Goal: Information Seeking & Learning: Find specific fact

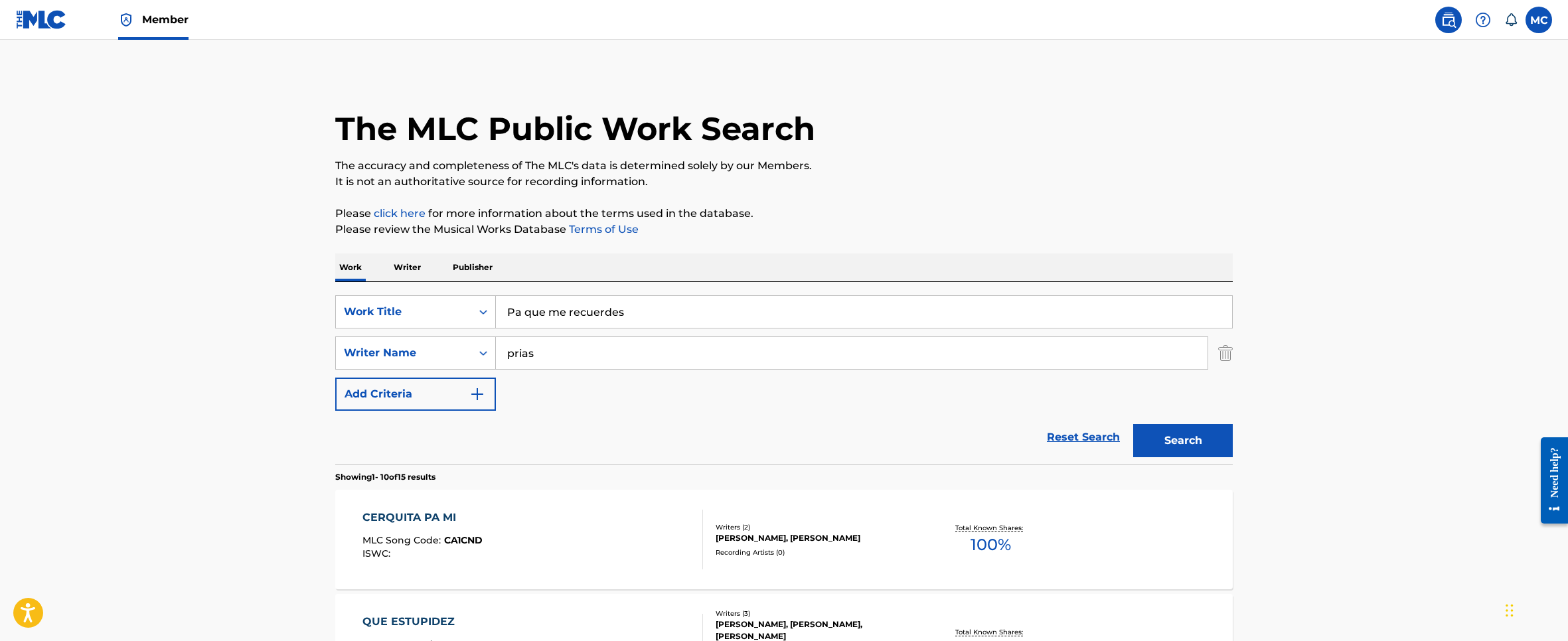
drag, startPoint x: 1152, startPoint y: 111, endPoint x: 1185, endPoint y: 89, distance: 39.7
click at [1152, 111] on div "The MLC Public Work Search" at bounding box center [784, 121] width 897 height 97
click at [1438, 25] on link at bounding box center [1449, 20] width 27 height 27
click at [1448, 22] on img at bounding box center [1448, 19] width 16 height 16
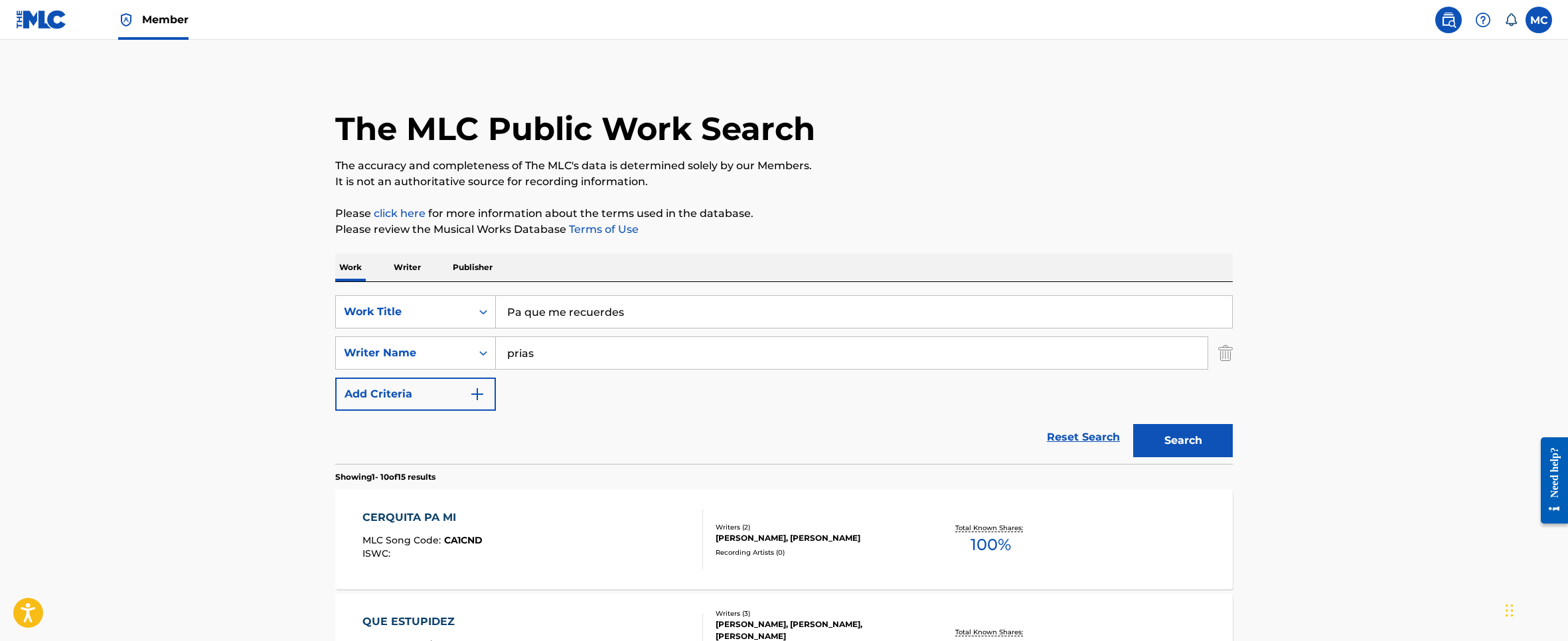
click at [37, 18] on img at bounding box center [41, 19] width 51 height 19
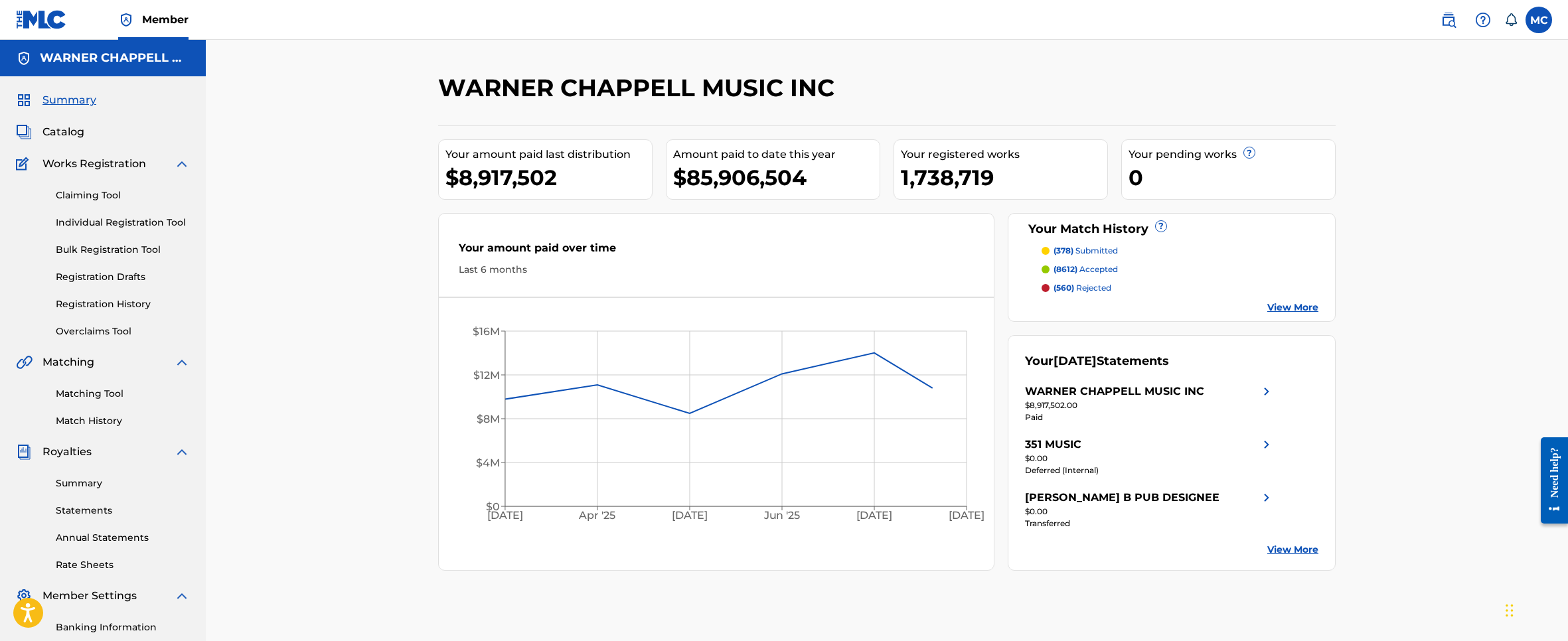
click at [102, 391] on link "Matching Tool" at bounding box center [122, 393] width 134 height 14
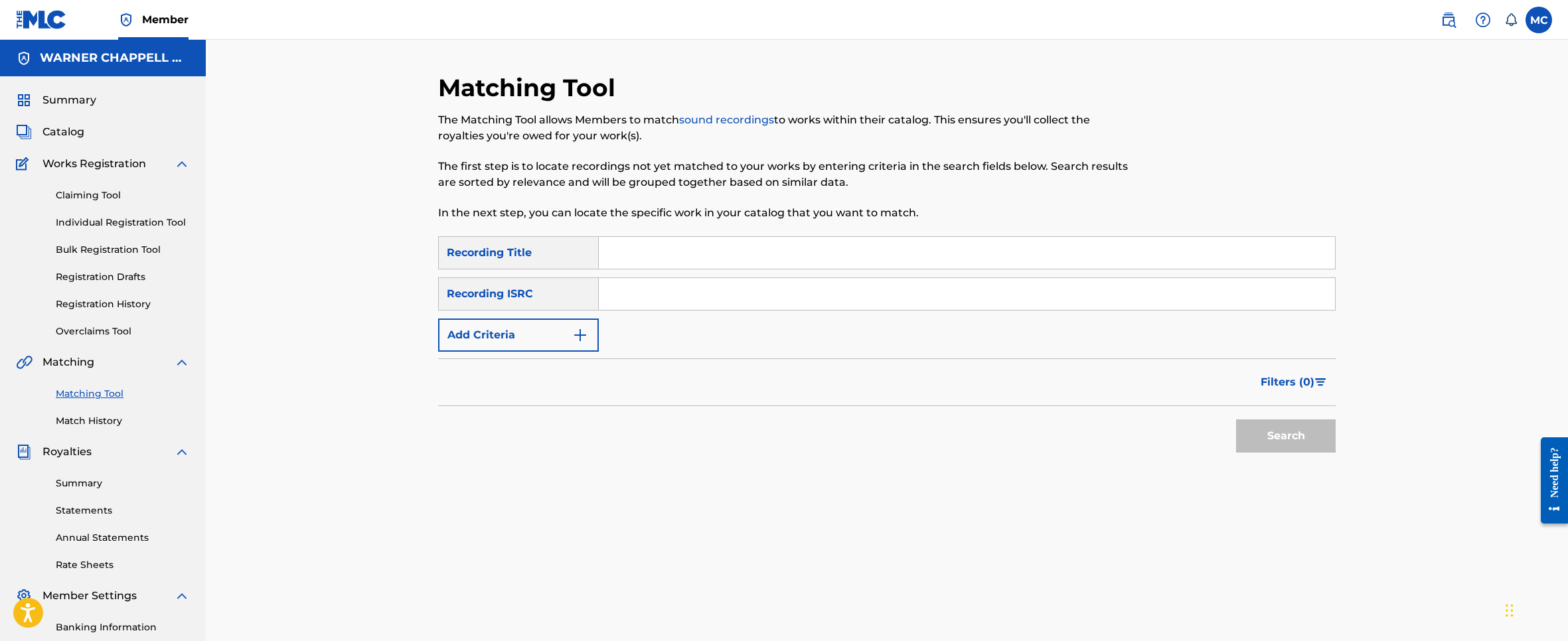
click at [630, 256] on input "Search Form" at bounding box center [967, 253] width 736 height 32
paste input "La Lista"
type input "La Lista"
click at [807, 282] on input "Search Form" at bounding box center [967, 293] width 736 height 32
type input "prias"
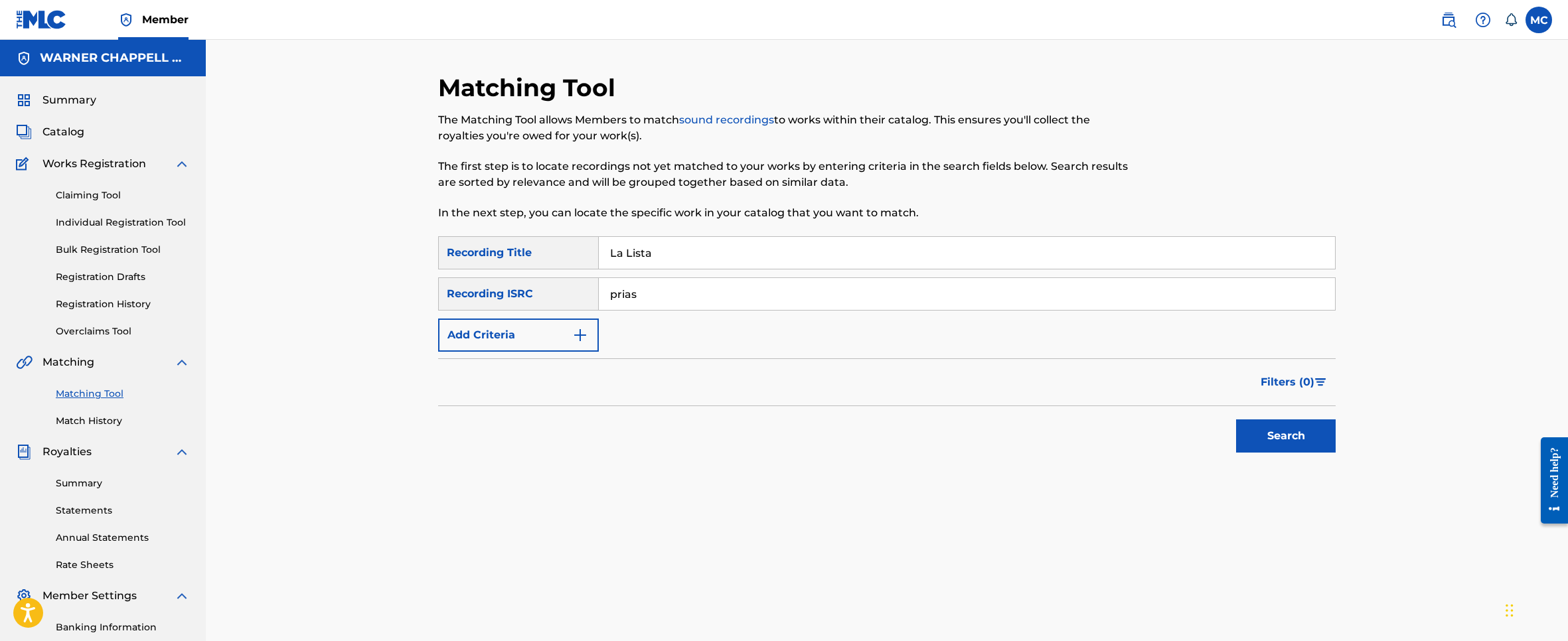
click at [1236, 419] on button "Search" at bounding box center [1286, 436] width 99 height 33
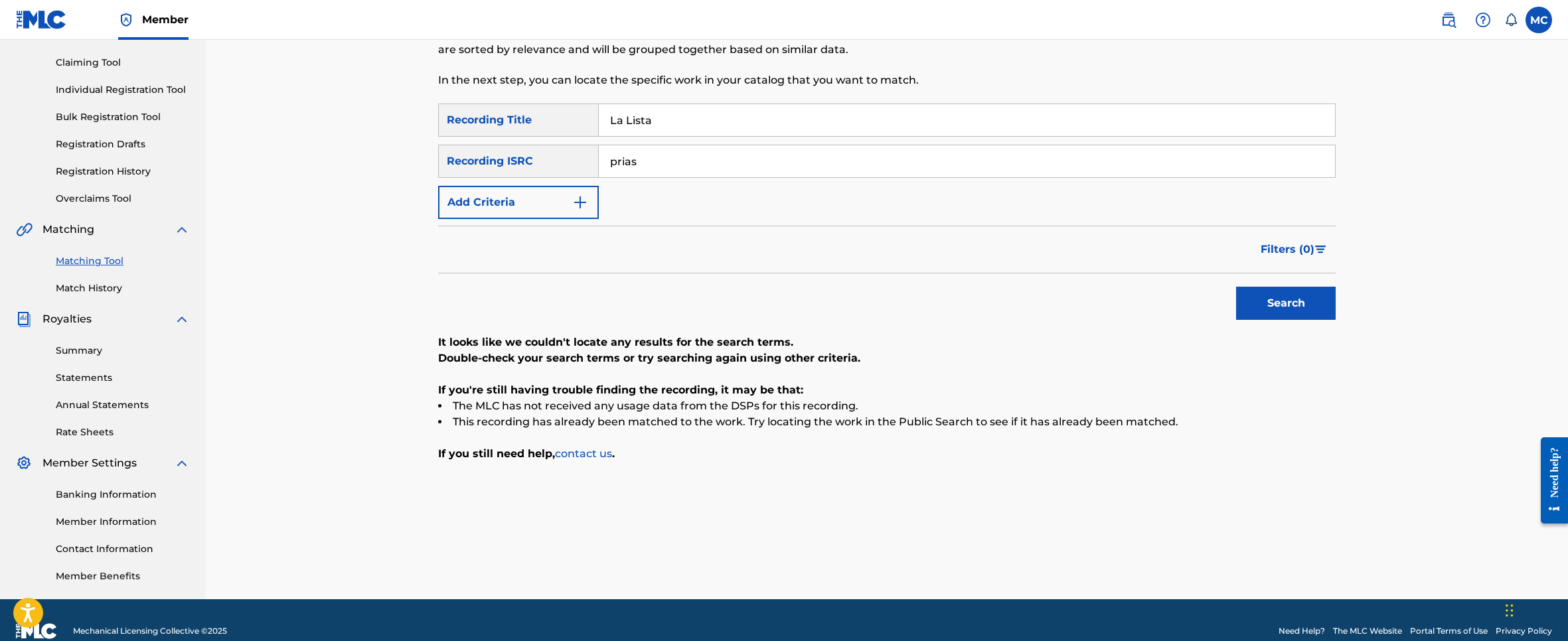
scroll to position [67, 0]
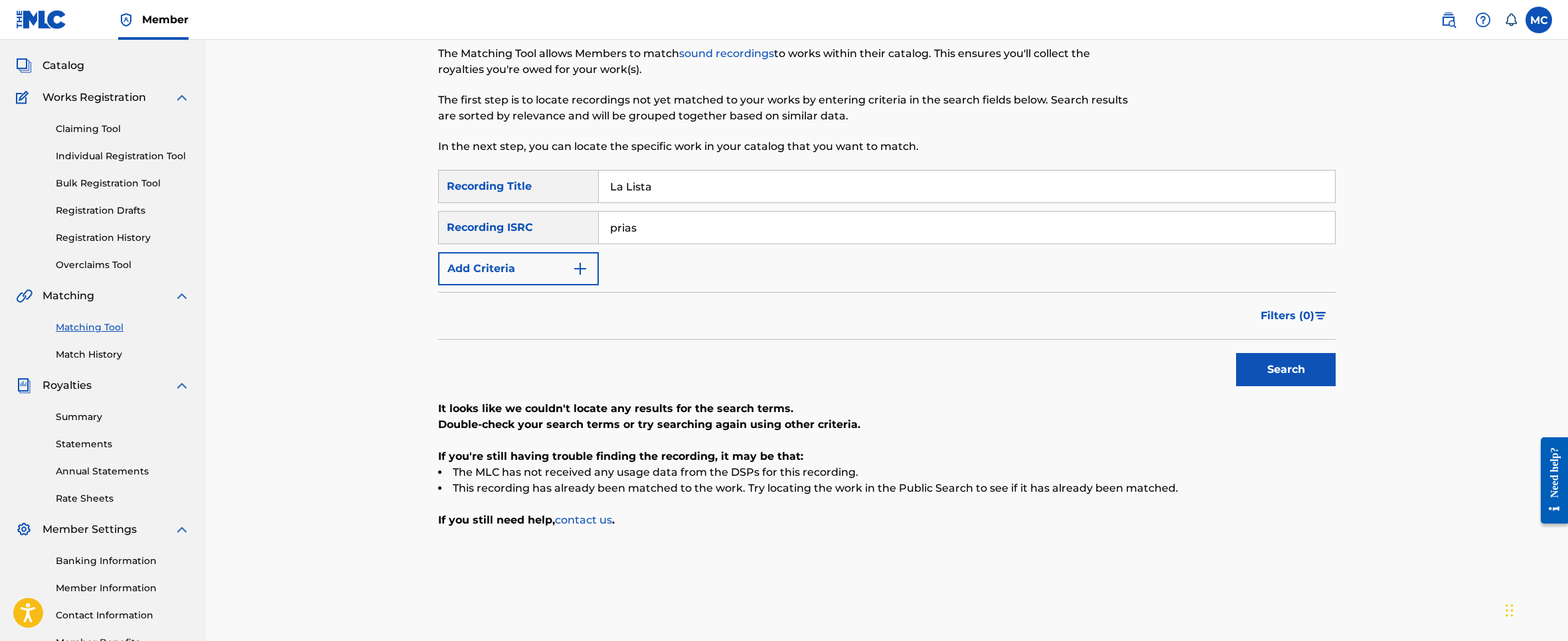
drag, startPoint x: 600, startPoint y: 196, endPoint x: 560, endPoint y: 202, distance: 40.4
click at [560, 202] on div "SearchWithCriteria93ecbb83-1663-43dc-b5a6-0bb162fbc907 Recording Title La Lista" at bounding box center [887, 186] width 897 height 33
paste input "Amor Propio"
type input "Amor Propio"
click at [1291, 356] on button "Search" at bounding box center [1286, 369] width 99 height 33
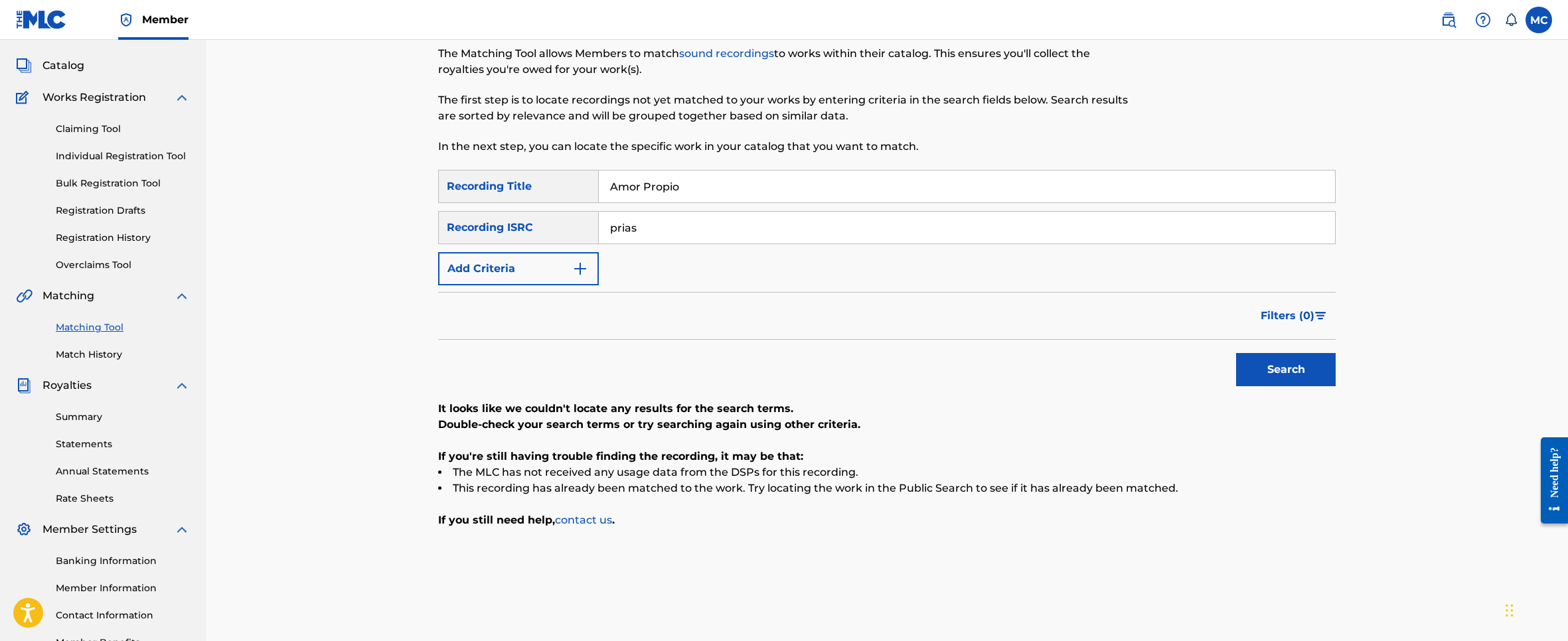
drag, startPoint x: 704, startPoint y: 189, endPoint x: 378, endPoint y: 181, distance: 326.1
click at [384, 184] on div "Matching Tool The Matching Tool allows Members to match sound recordings to wor…" at bounding box center [887, 319] width 1362 height 692
click at [554, 239] on div "Recording ISRC" at bounding box center [518, 227] width 161 height 33
click at [526, 222] on div "Recording ISRC" at bounding box center [518, 227] width 161 height 33
click at [563, 231] on div "Recording ISRC" at bounding box center [518, 227] width 161 height 33
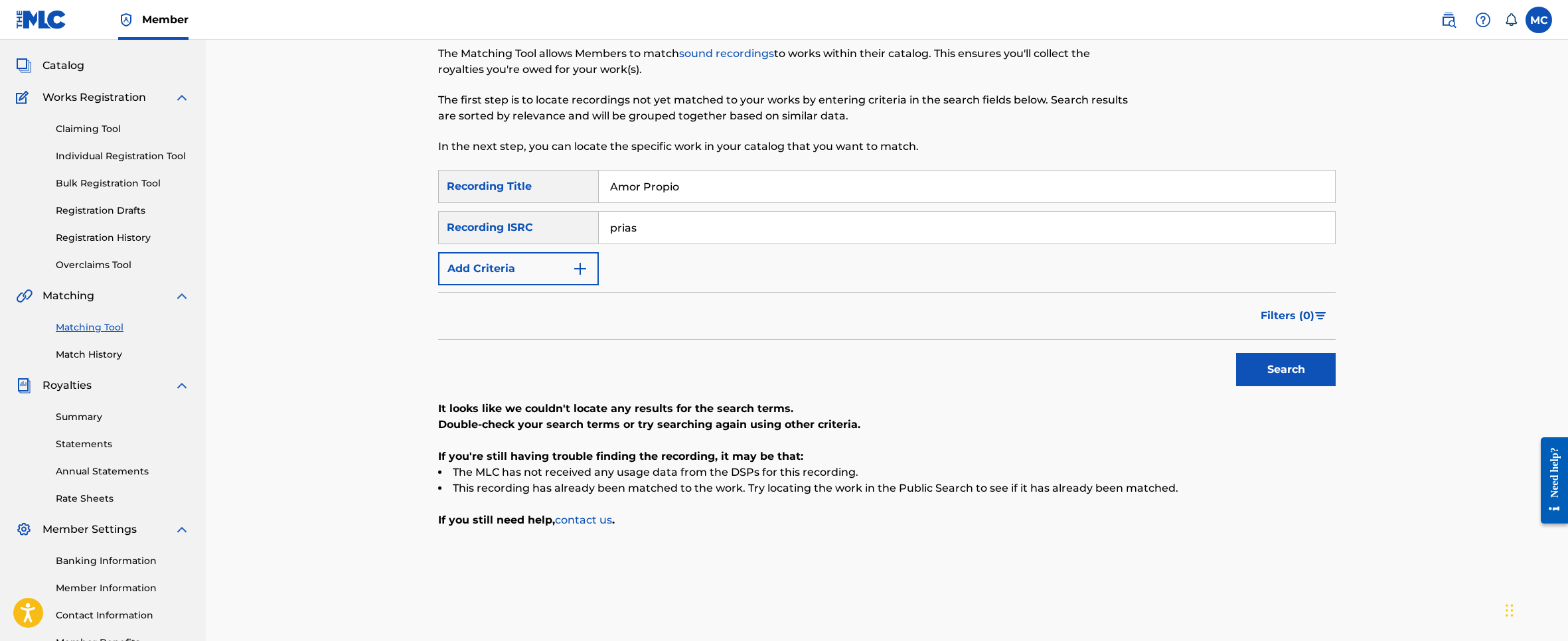
drag, startPoint x: 658, startPoint y: 242, endPoint x: 606, endPoint y: 231, distance: 53.2
click at [606, 231] on input "prias" at bounding box center [967, 227] width 736 height 32
click at [537, 273] on button "Add Criteria" at bounding box center [518, 268] width 161 height 33
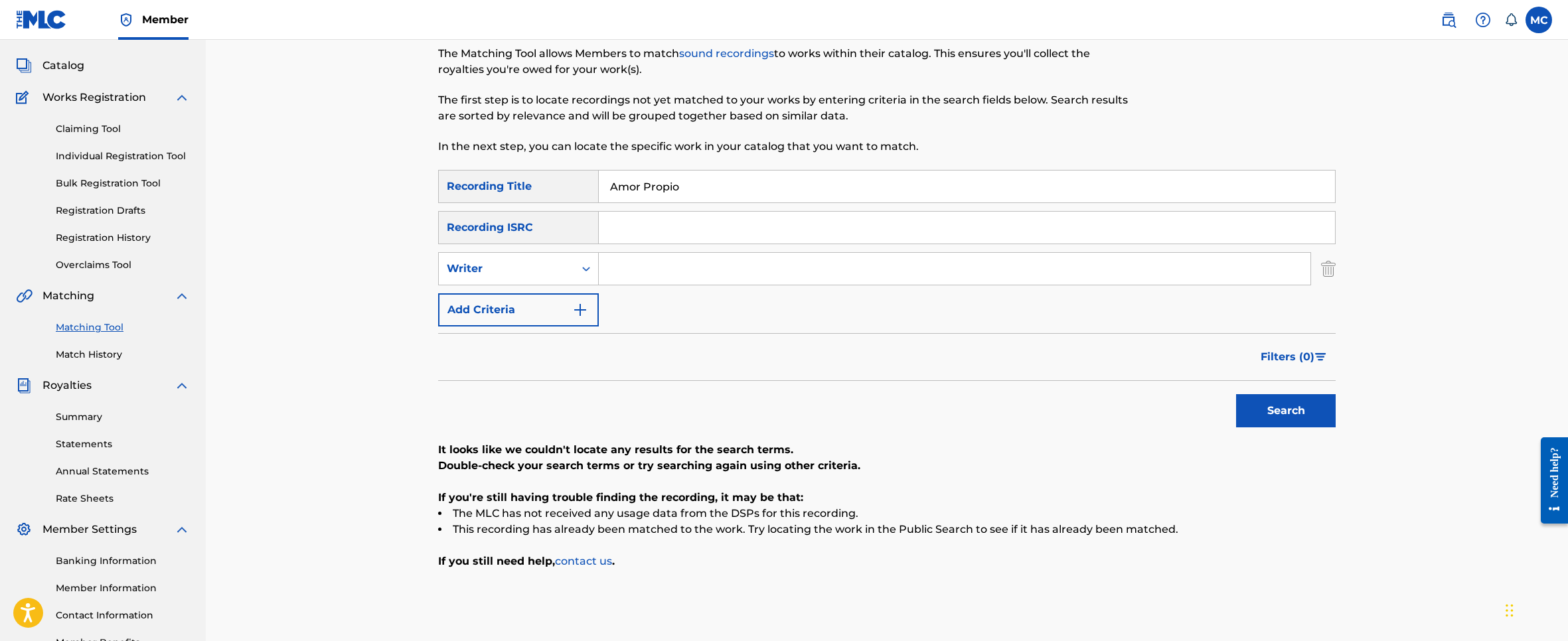
click at [543, 308] on button "Add Criteria" at bounding box center [518, 310] width 161 height 33
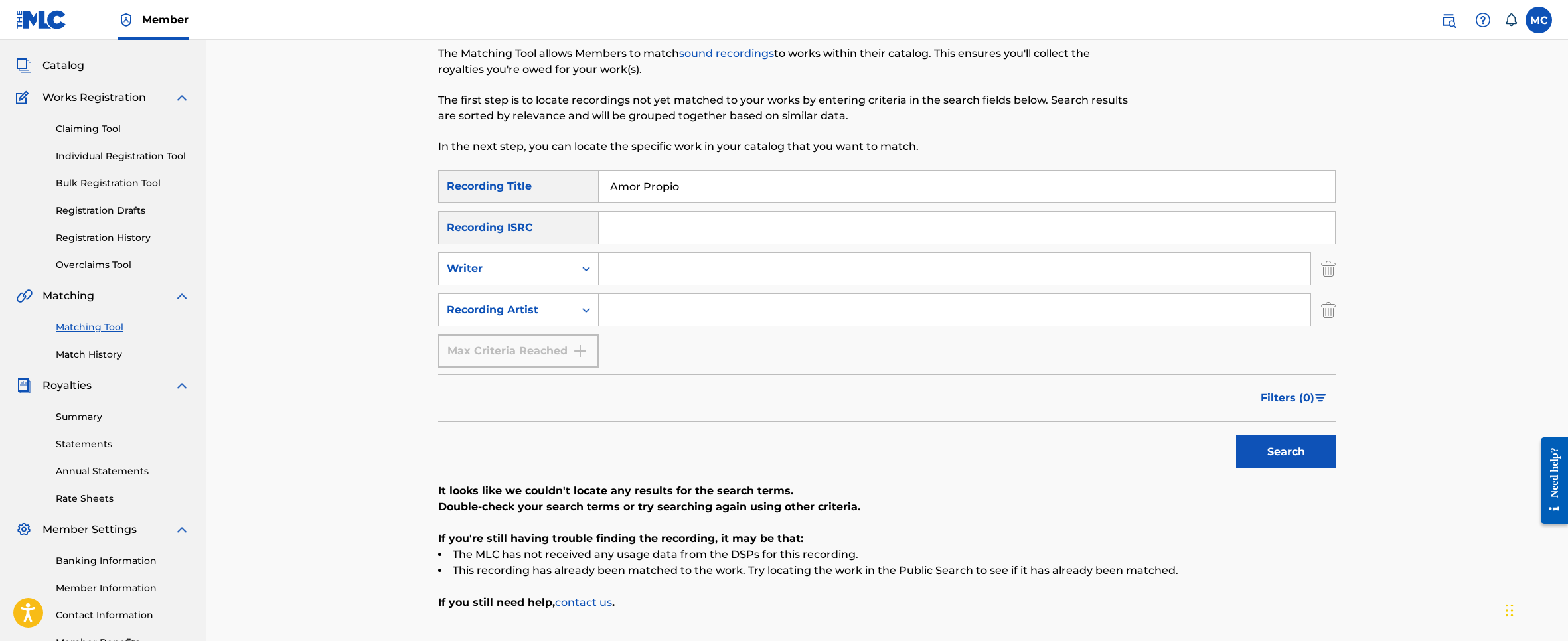
click at [1330, 308] on img "Search Form" at bounding box center [1329, 310] width 15 height 33
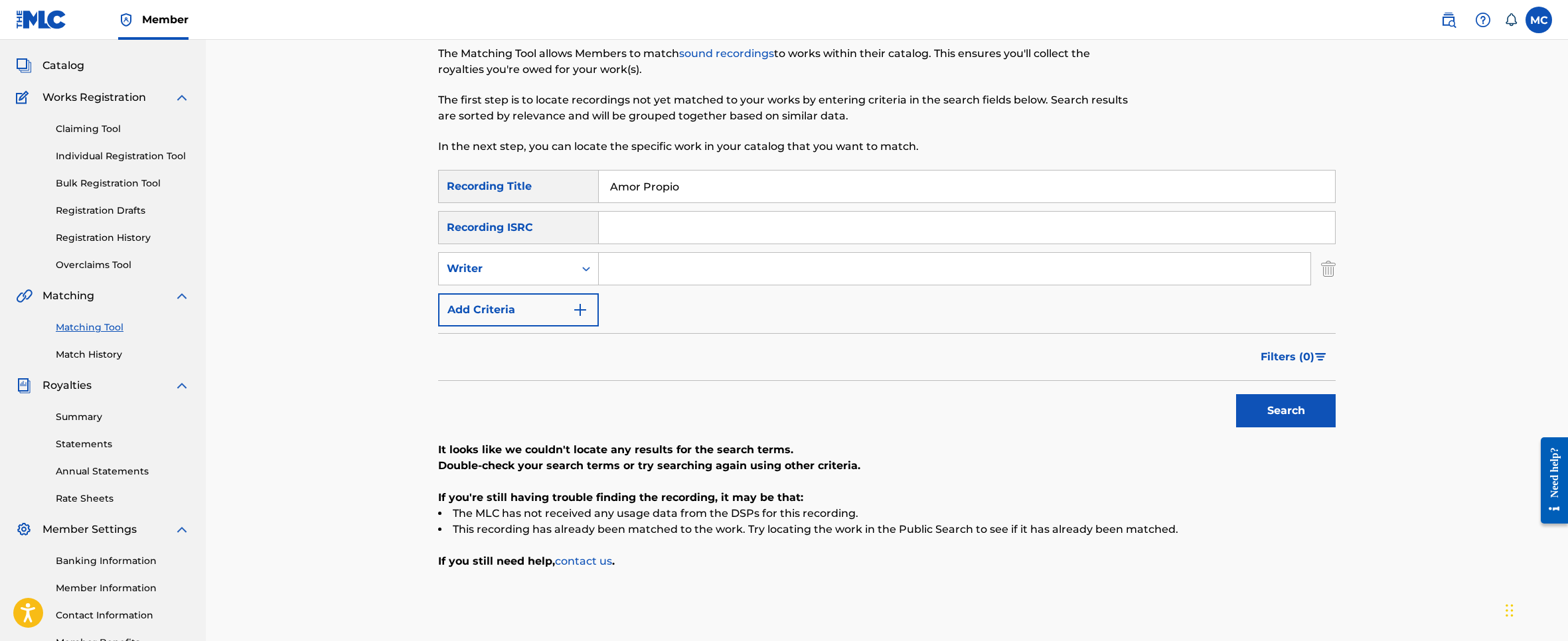
click at [898, 267] on input "Search Form" at bounding box center [955, 268] width 712 height 32
type input "prias"
click at [1236, 394] on button "Search" at bounding box center [1286, 411] width 99 height 33
drag, startPoint x: 742, startPoint y: 192, endPoint x: 431, endPoint y: 167, distance: 312.0
click at [431, 167] on div "Matching Tool The Matching Tool allows Members to match sound recordings to wor…" at bounding box center [886, 336] width 929 height 659
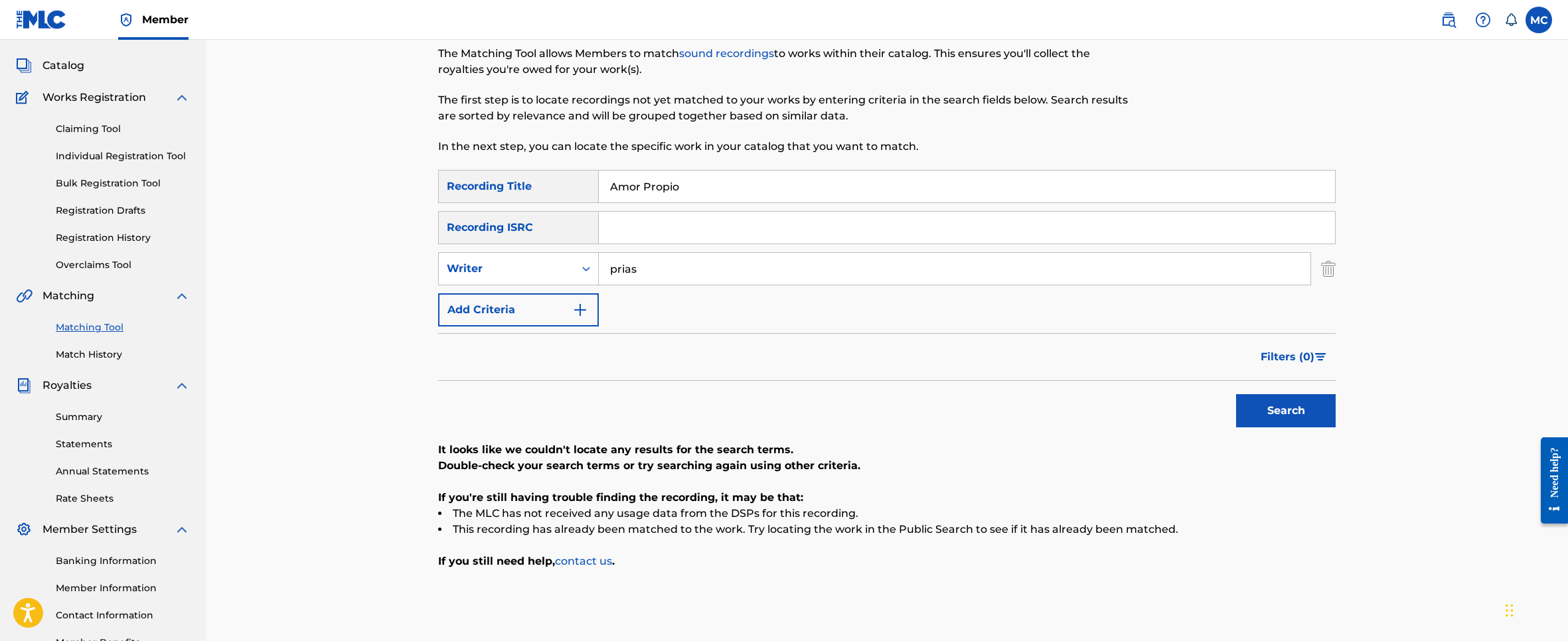
paste input "fok up"
click at [1236, 394] on button "Search" at bounding box center [1286, 411] width 99 height 33
drag, startPoint x: 655, startPoint y: 187, endPoint x: 546, endPoint y: 183, distance: 109.1
click at [549, 186] on div "SearchWithCriteria93ecbb83-1663-43dc-b5a6-0bb162fbc907 Recording Title fok up" at bounding box center [887, 186] width 897 height 33
paste input "Main Character"
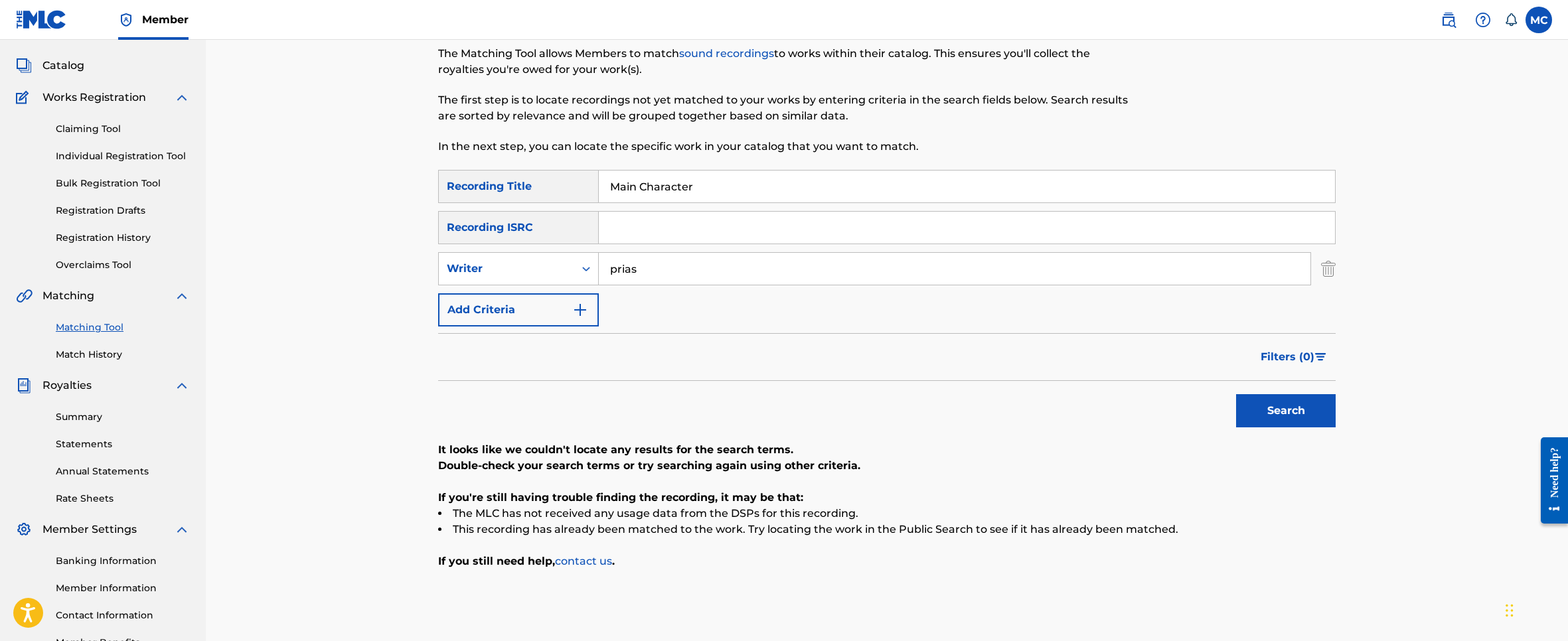
click at [1288, 403] on button "Search" at bounding box center [1286, 411] width 99 height 33
drag, startPoint x: 704, startPoint y: 181, endPoint x: 363, endPoint y: 167, distance: 341.3
click at [363, 167] on div "Matching Tool The Matching Tool allows Members to match sound recordings to wor…" at bounding box center [887, 319] width 1362 height 692
paste input "Navidark"
type input "Navidark"
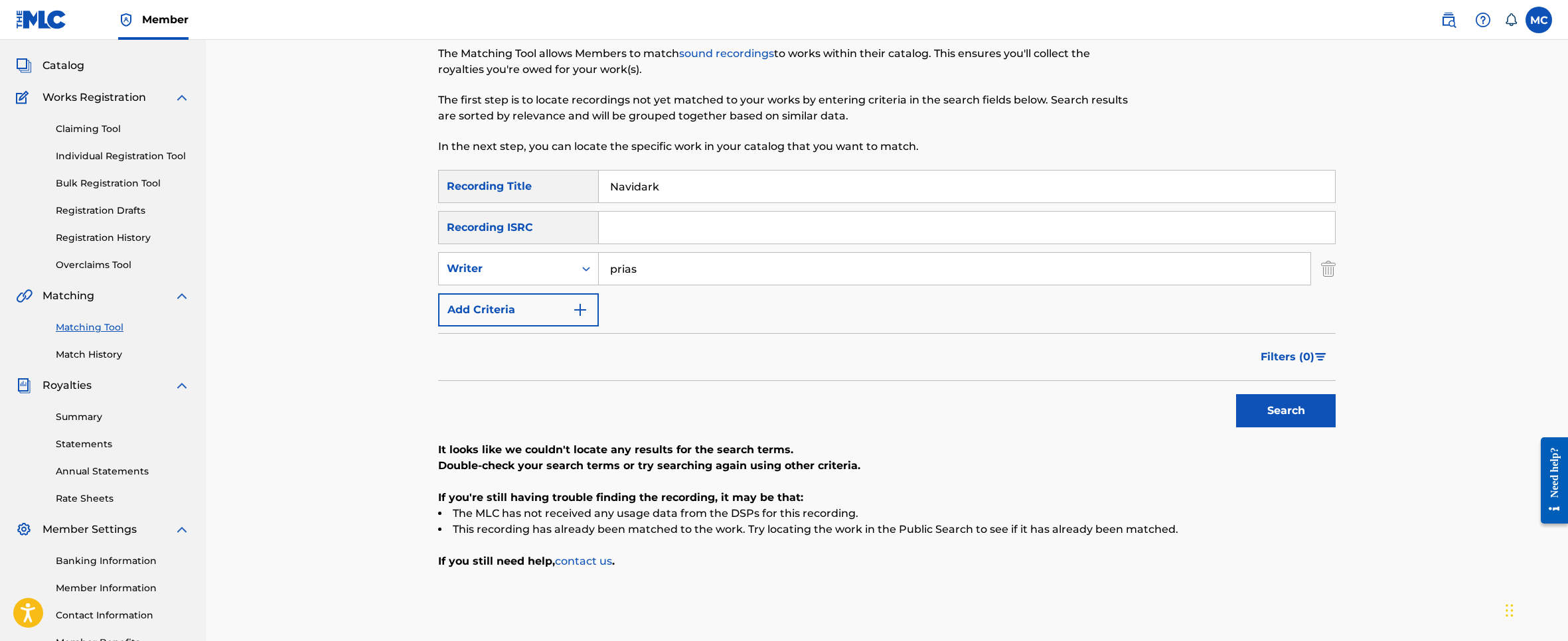
click at [1260, 416] on button "Search" at bounding box center [1286, 411] width 99 height 33
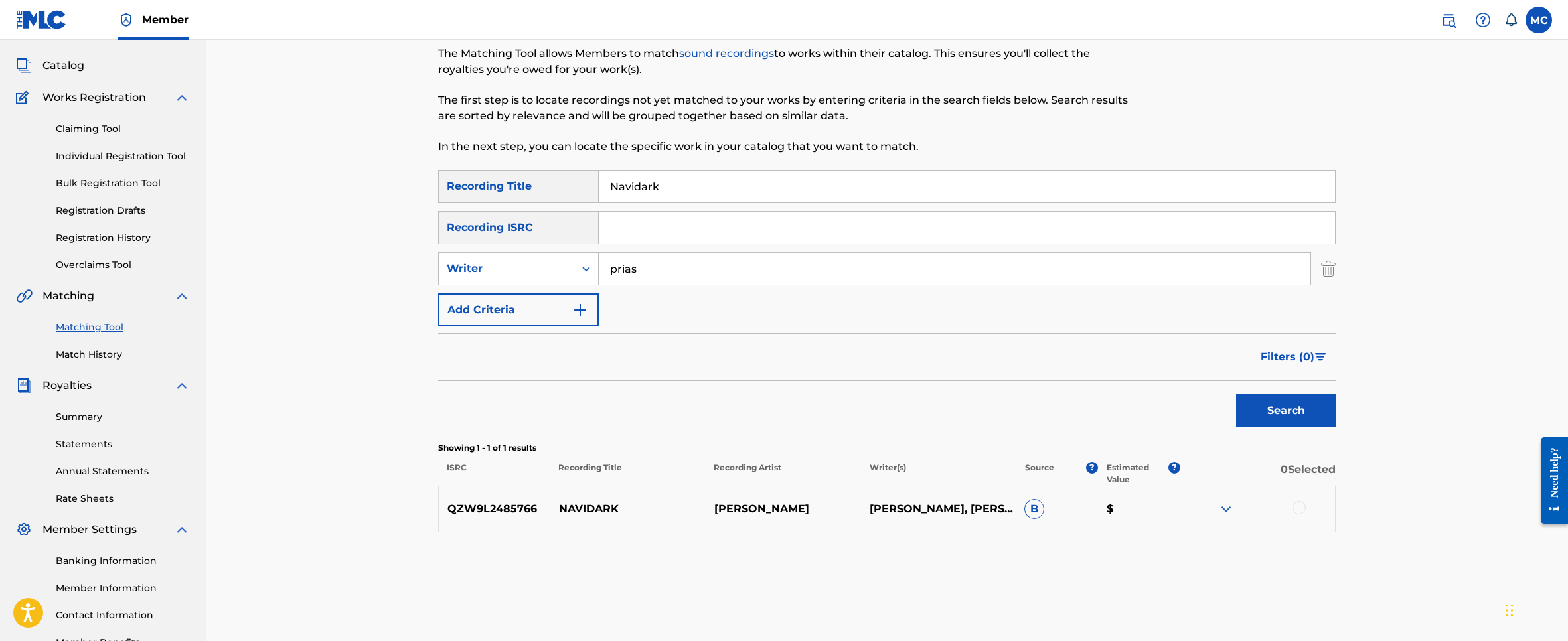
click at [1232, 505] on img at bounding box center [1225, 508] width 16 height 16
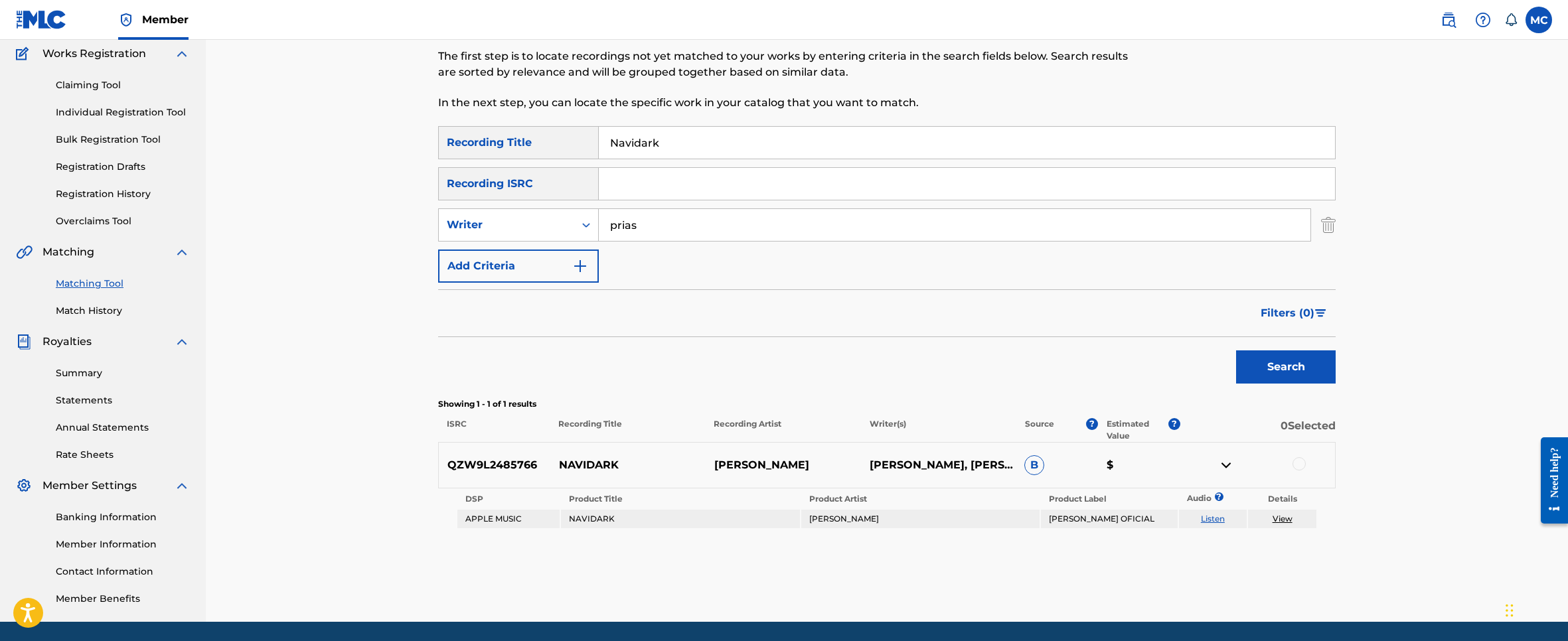
scroll to position [133, 0]
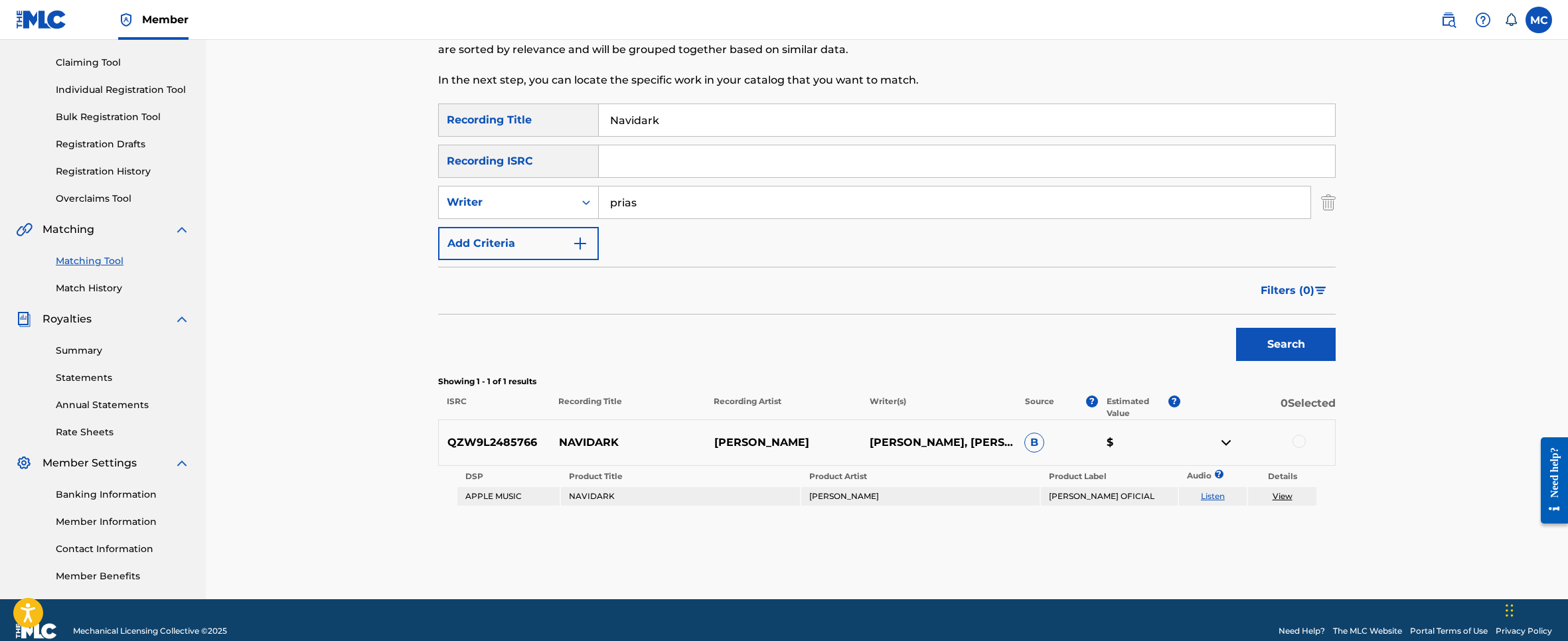
click at [1303, 440] on div at bounding box center [1299, 441] width 13 height 13
click at [1270, 337] on button "Search" at bounding box center [1286, 344] width 99 height 33
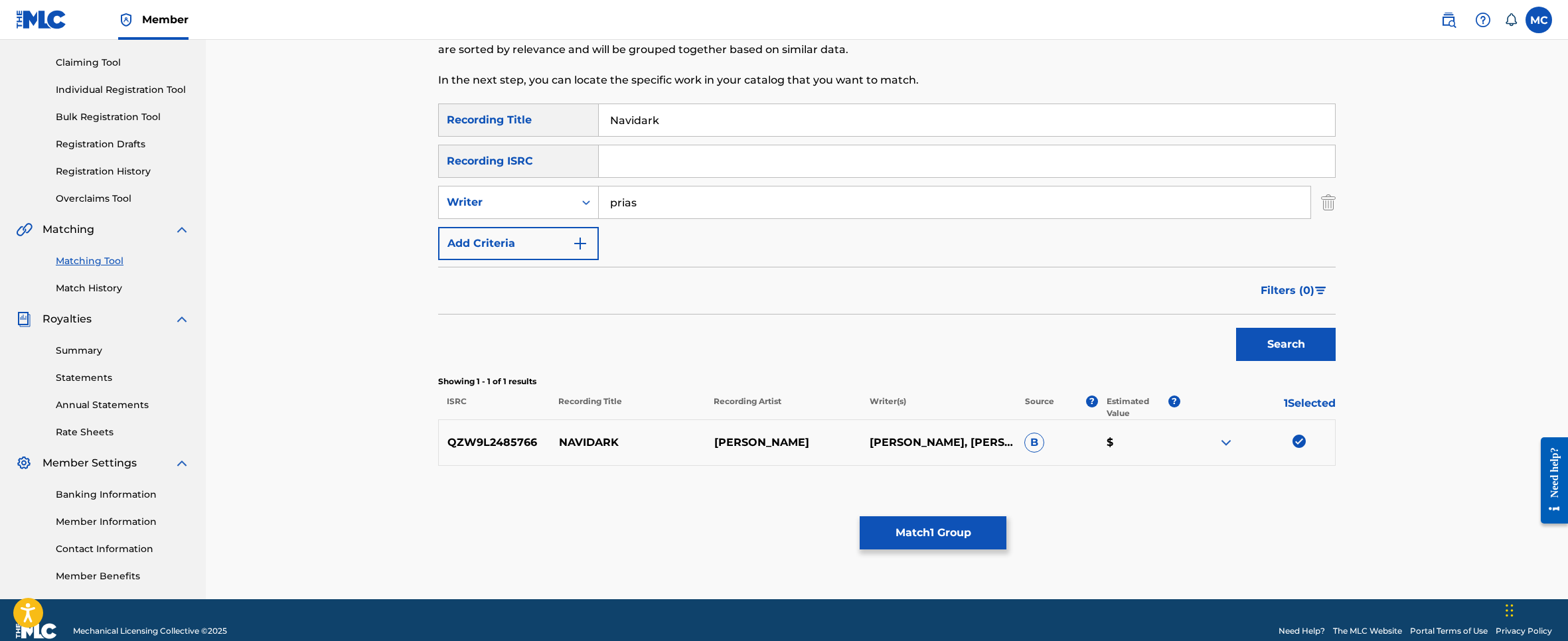
click at [976, 523] on button "Match 1 Group" at bounding box center [933, 533] width 147 height 33
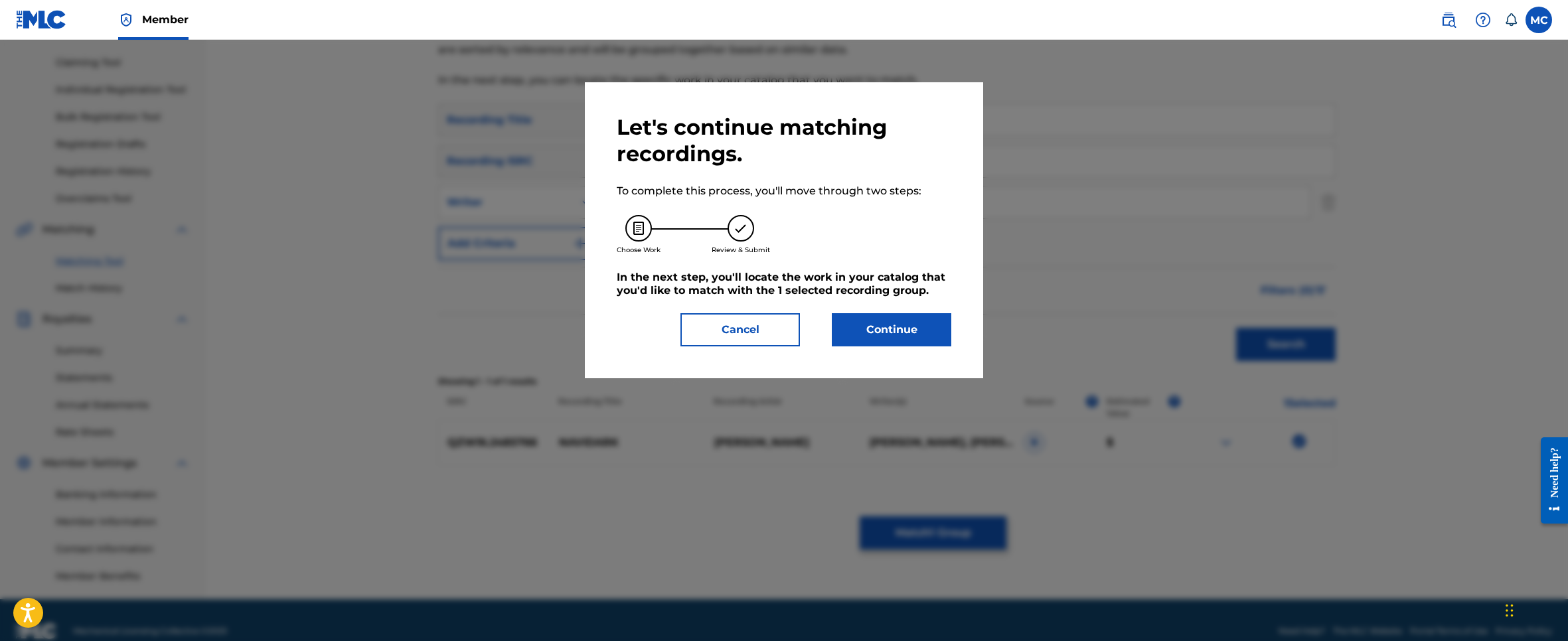
click at [873, 325] on button "Continue" at bounding box center [891, 330] width 119 height 33
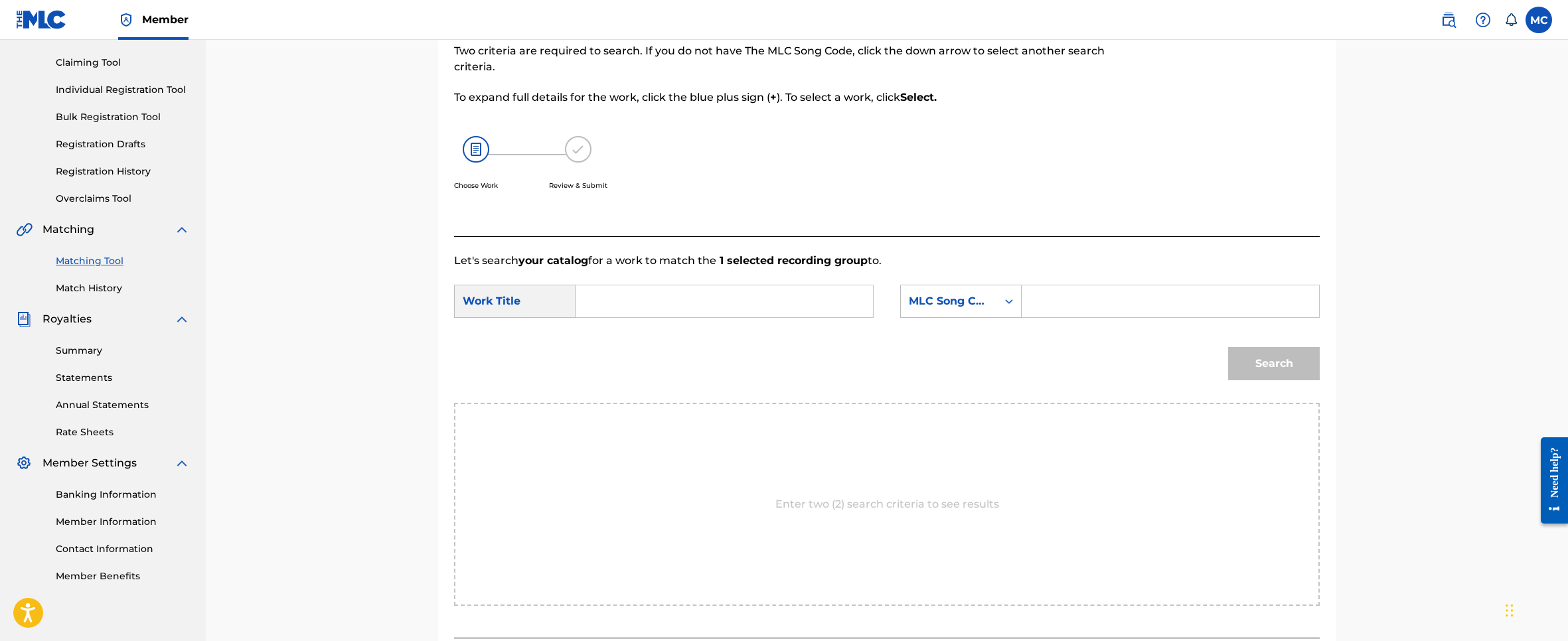
click at [808, 300] on input "Search Form" at bounding box center [724, 301] width 275 height 32
paste input "Navidark"
type input "Navidark"
click at [1096, 300] on input "Search Form" at bounding box center [1170, 301] width 275 height 32
click at [1042, 377] on div "Search" at bounding box center [886, 368] width 865 height 69
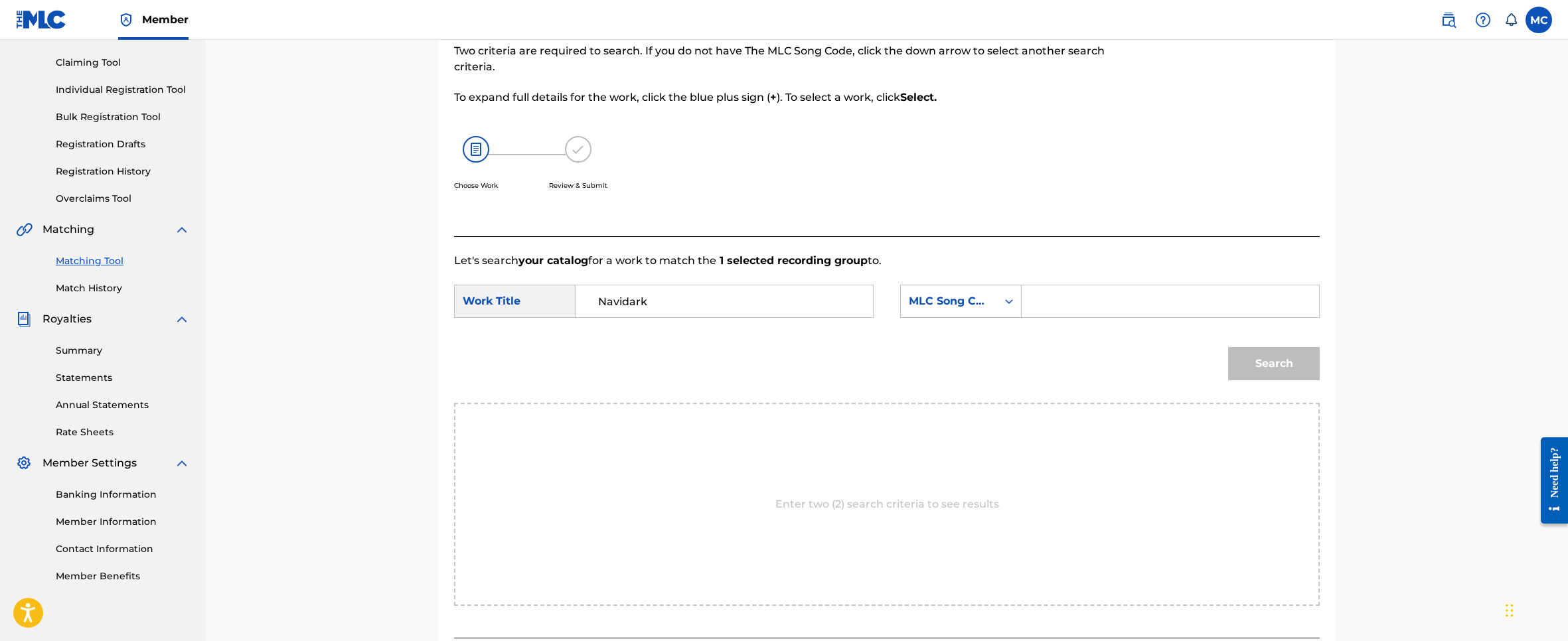
click at [1040, 295] on input "Search Form" at bounding box center [1170, 301] width 275 height 32
click at [777, 296] on input "Navidark" at bounding box center [724, 301] width 275 height 32
click at [598, 298] on input "Navidark" at bounding box center [724, 301] width 275 height 32
click at [1131, 315] on input "Search Form" at bounding box center [1170, 301] width 275 height 32
click at [1012, 349] on div "Search" at bounding box center [886, 368] width 865 height 69
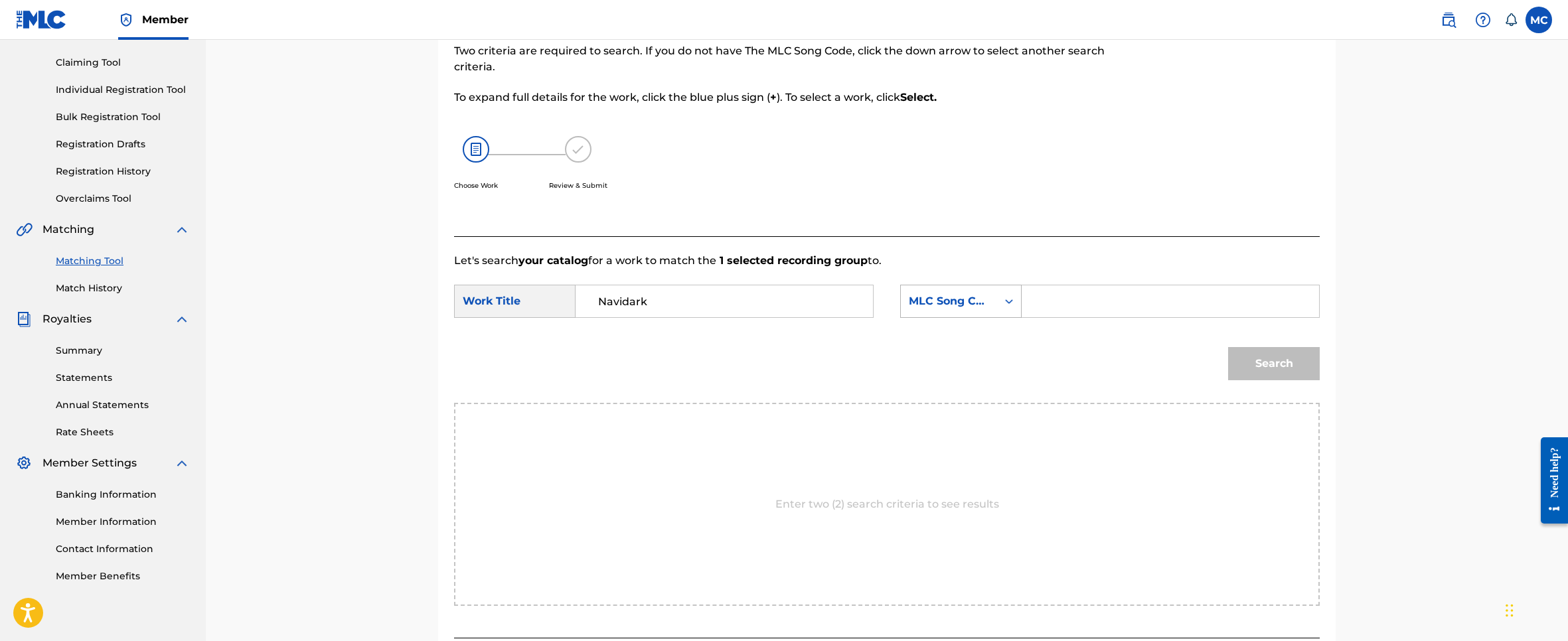
click at [998, 302] on div "Search Form" at bounding box center [1009, 301] width 24 height 24
click at [961, 352] on div "ISWC" at bounding box center [961, 368] width 120 height 33
click at [967, 300] on div "ISWC" at bounding box center [949, 301] width 80 height 16
click at [965, 345] on div "Writer Name" at bounding box center [961, 334] width 120 height 33
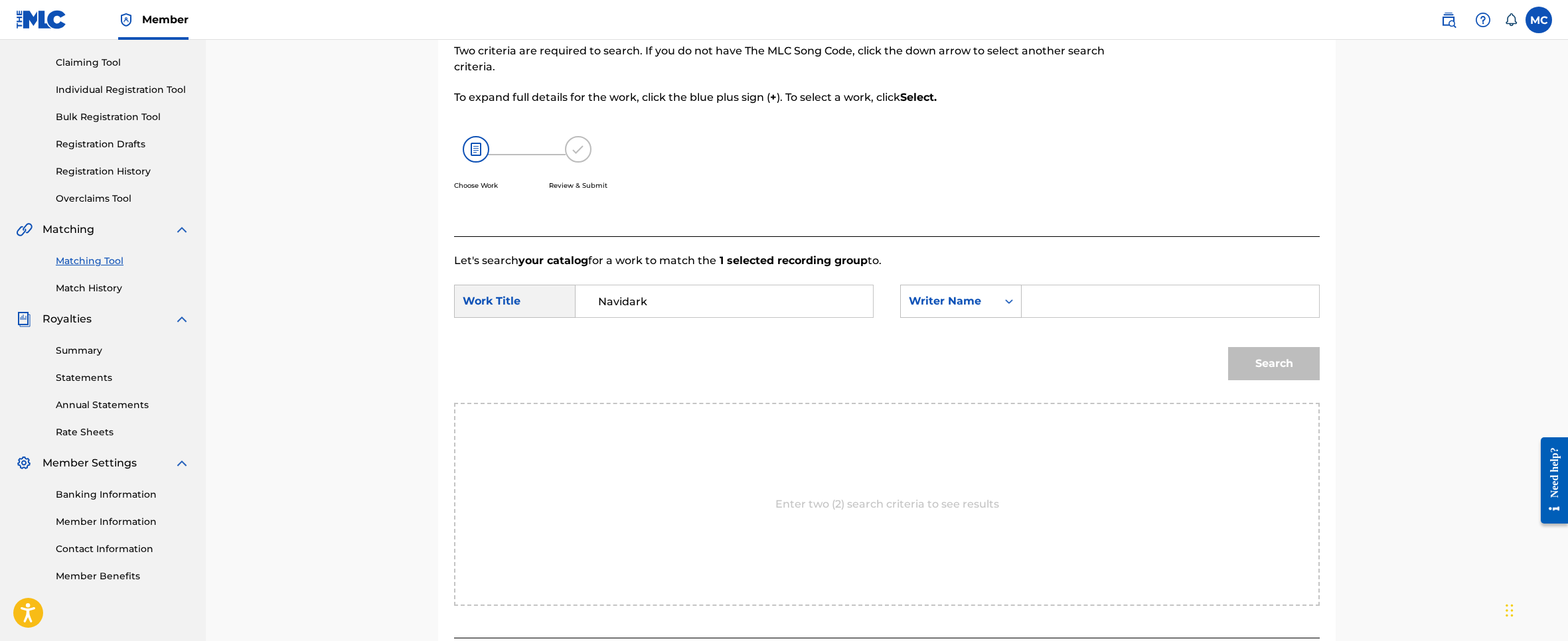
click at [1072, 305] on input "Search Form" at bounding box center [1170, 301] width 275 height 32
type input "prias"
click at [1284, 351] on button "Search" at bounding box center [1274, 363] width 92 height 33
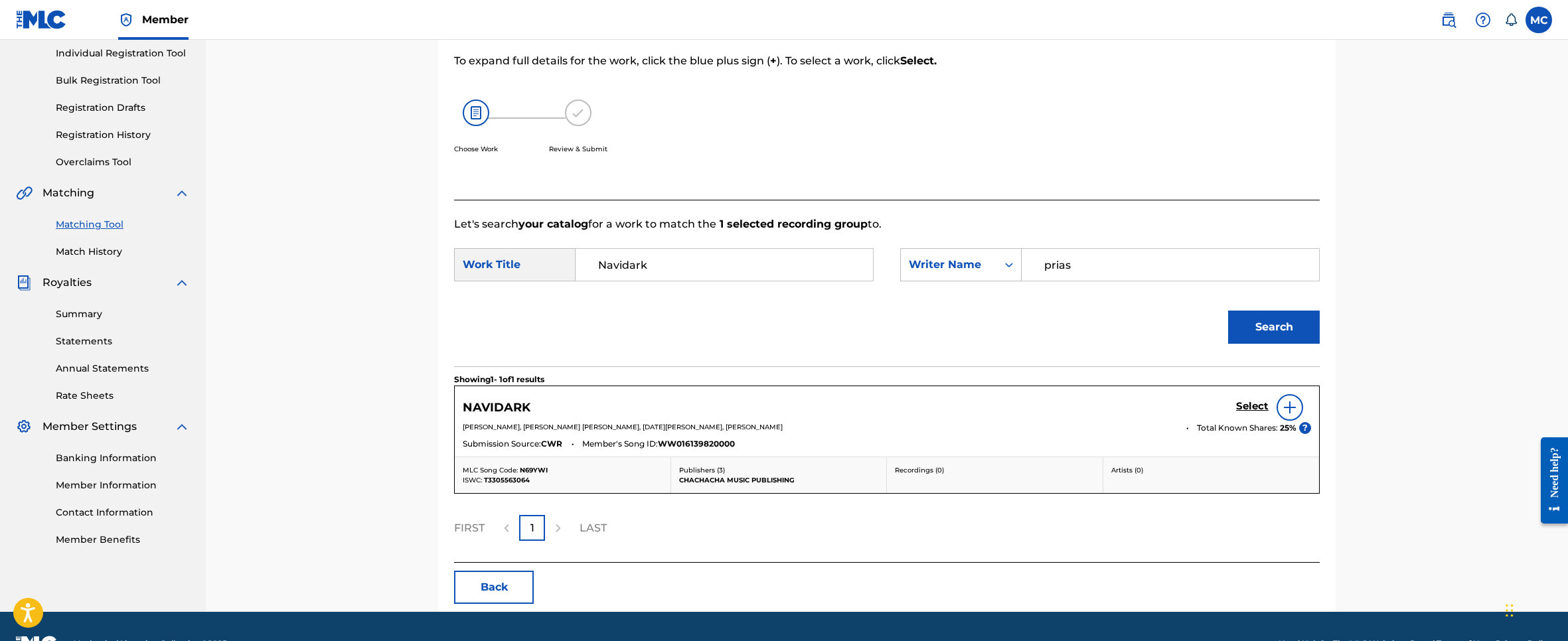
scroll to position [204, 0]
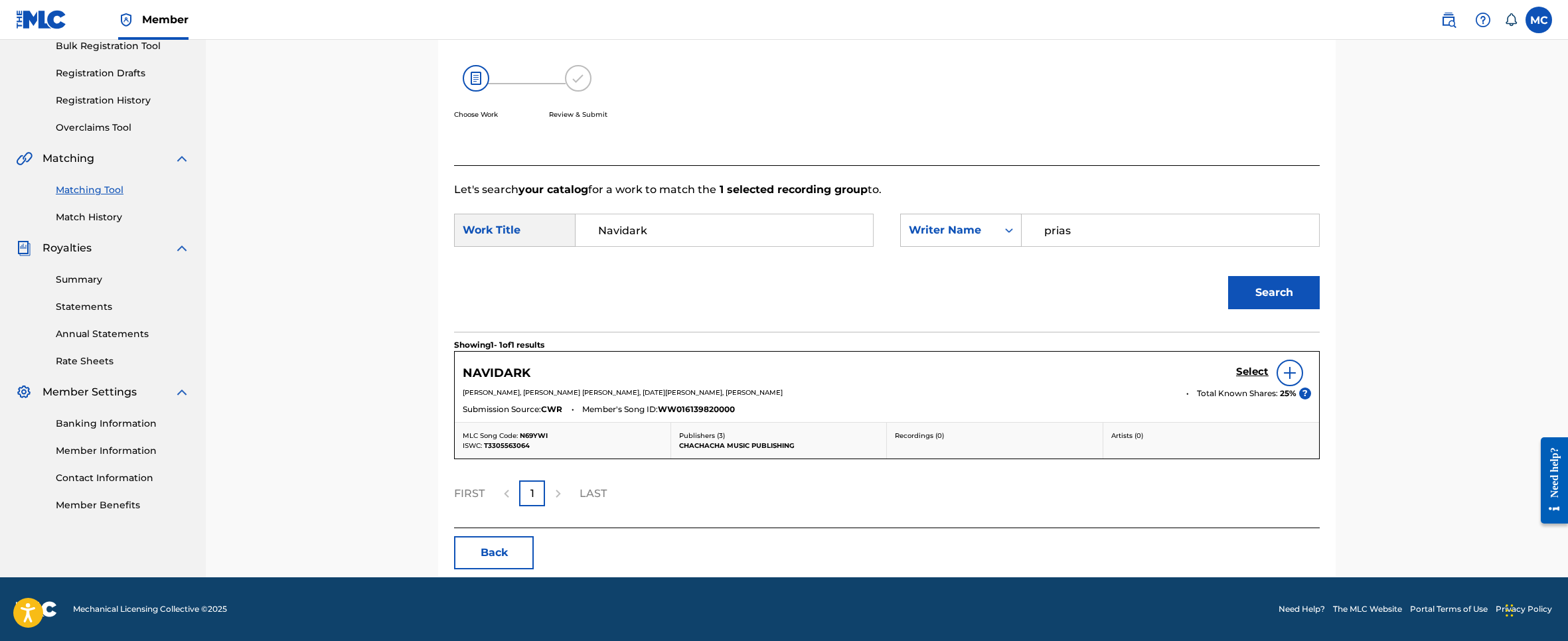
click at [1283, 380] on div at bounding box center [1290, 373] width 27 height 27
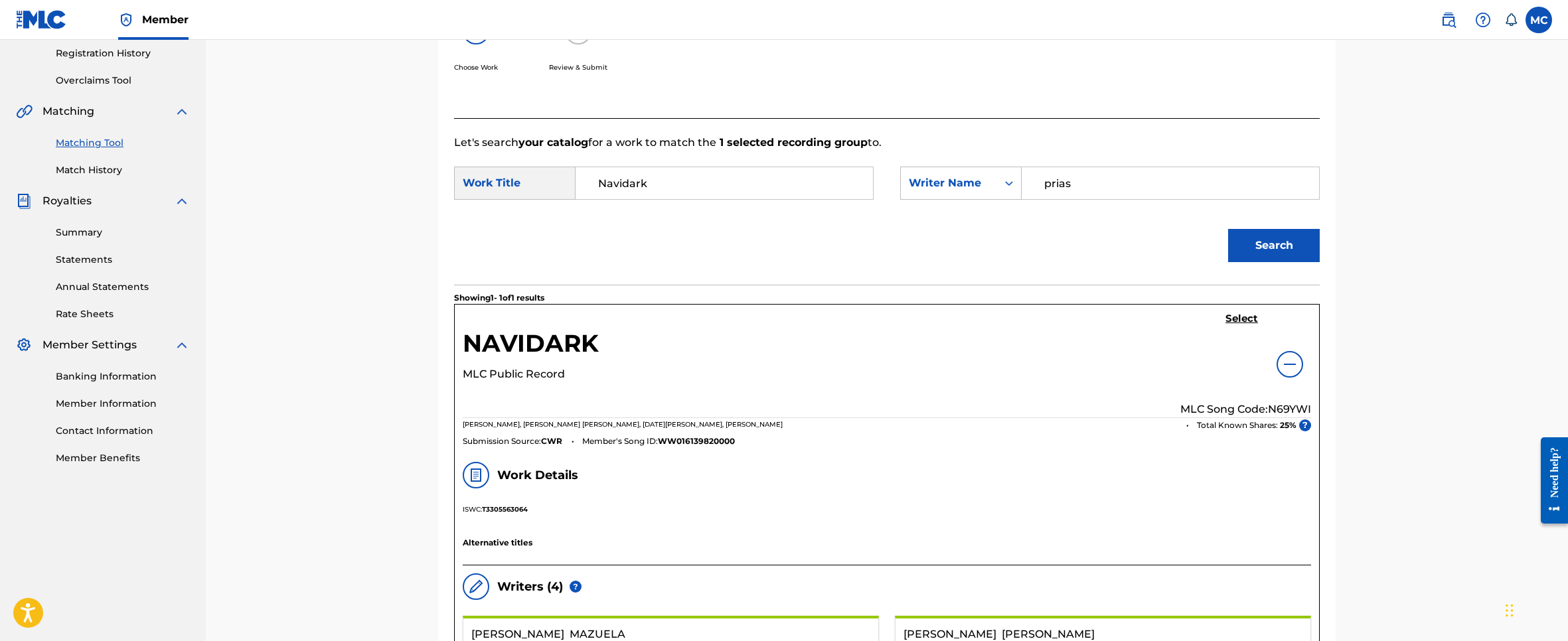
click at [1292, 366] on img at bounding box center [1289, 364] width 16 height 16
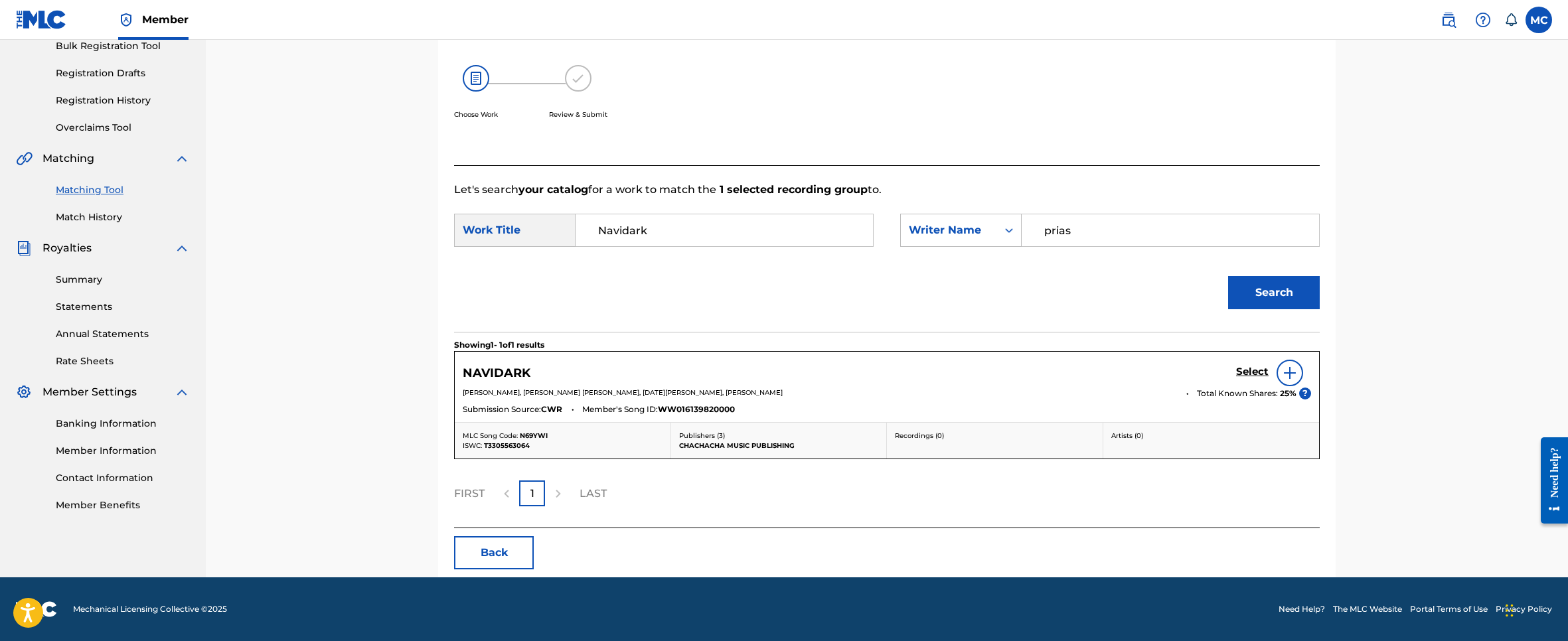
click at [1292, 368] on img at bounding box center [1289, 372] width 16 height 16
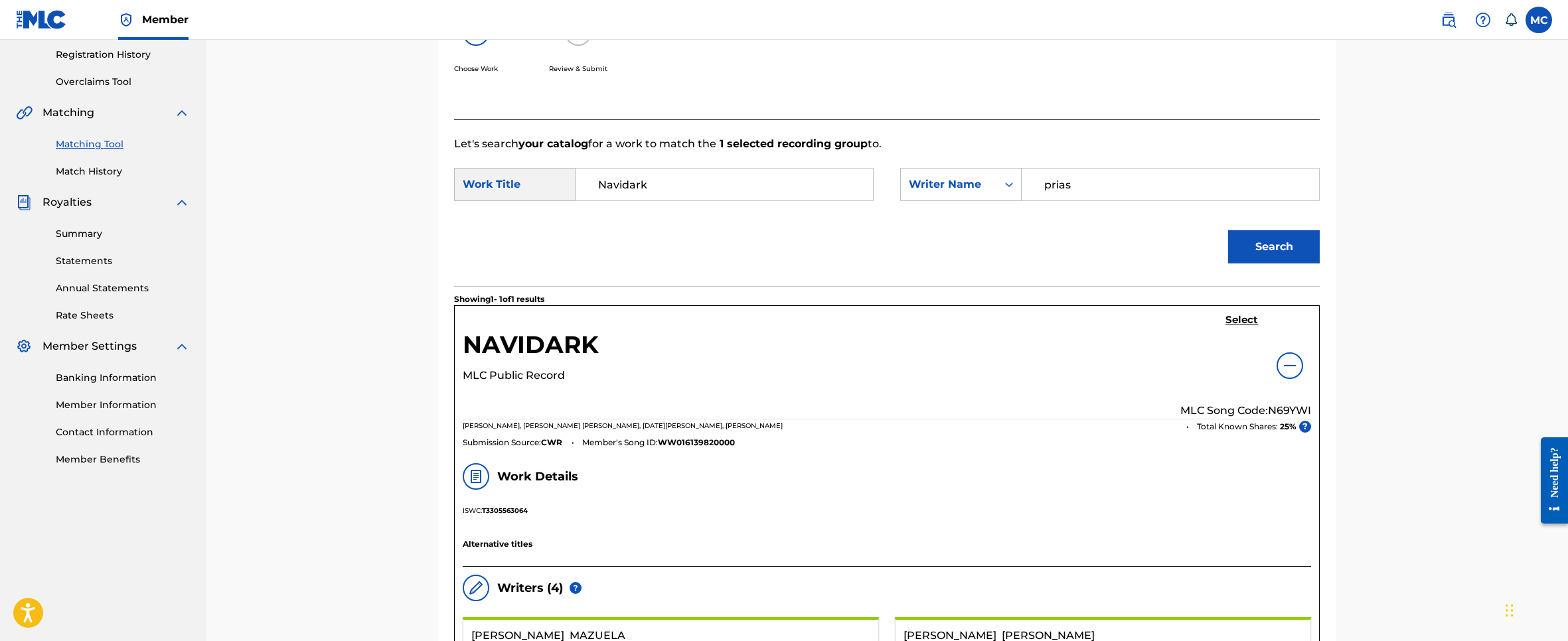
scroll to position [118, 0]
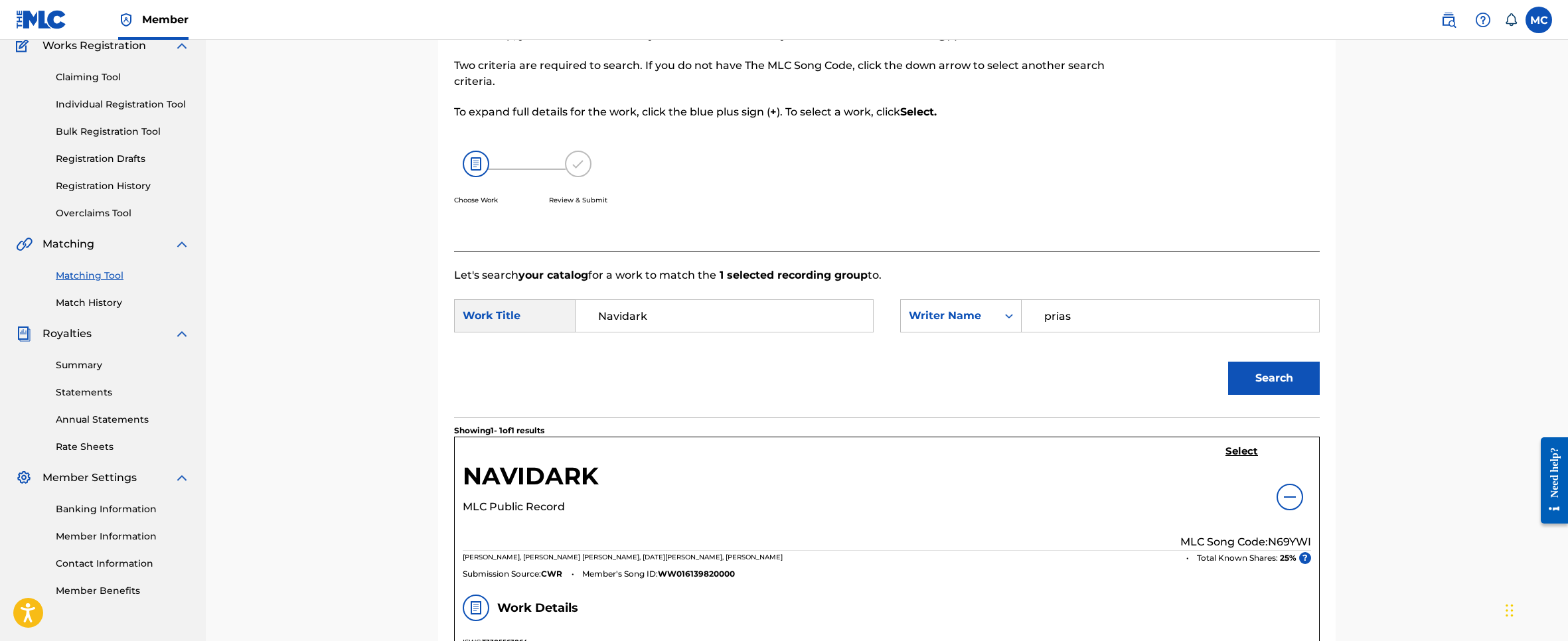
click at [1294, 482] on div "Select MLC Song Code: N69YWI" at bounding box center [1246, 497] width 130 height 104
click at [1288, 492] on img at bounding box center [1289, 496] width 16 height 16
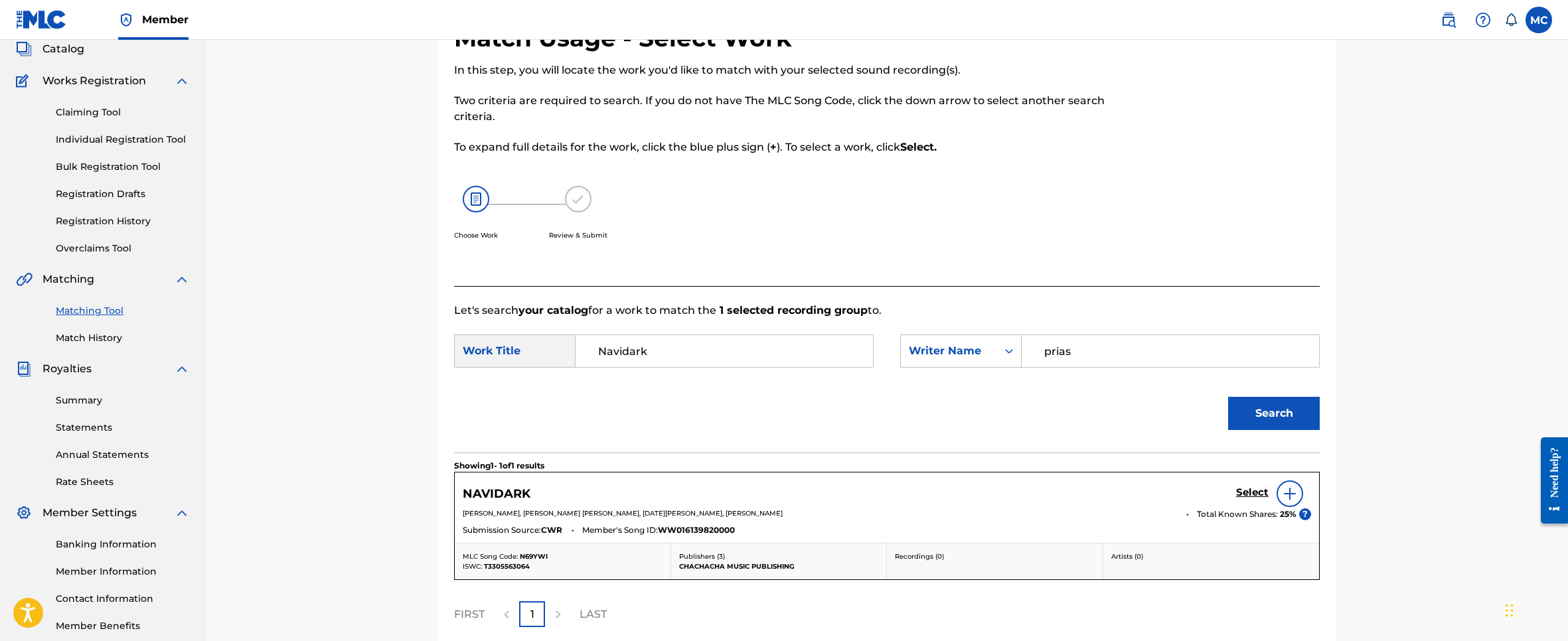
scroll to position [199, 0]
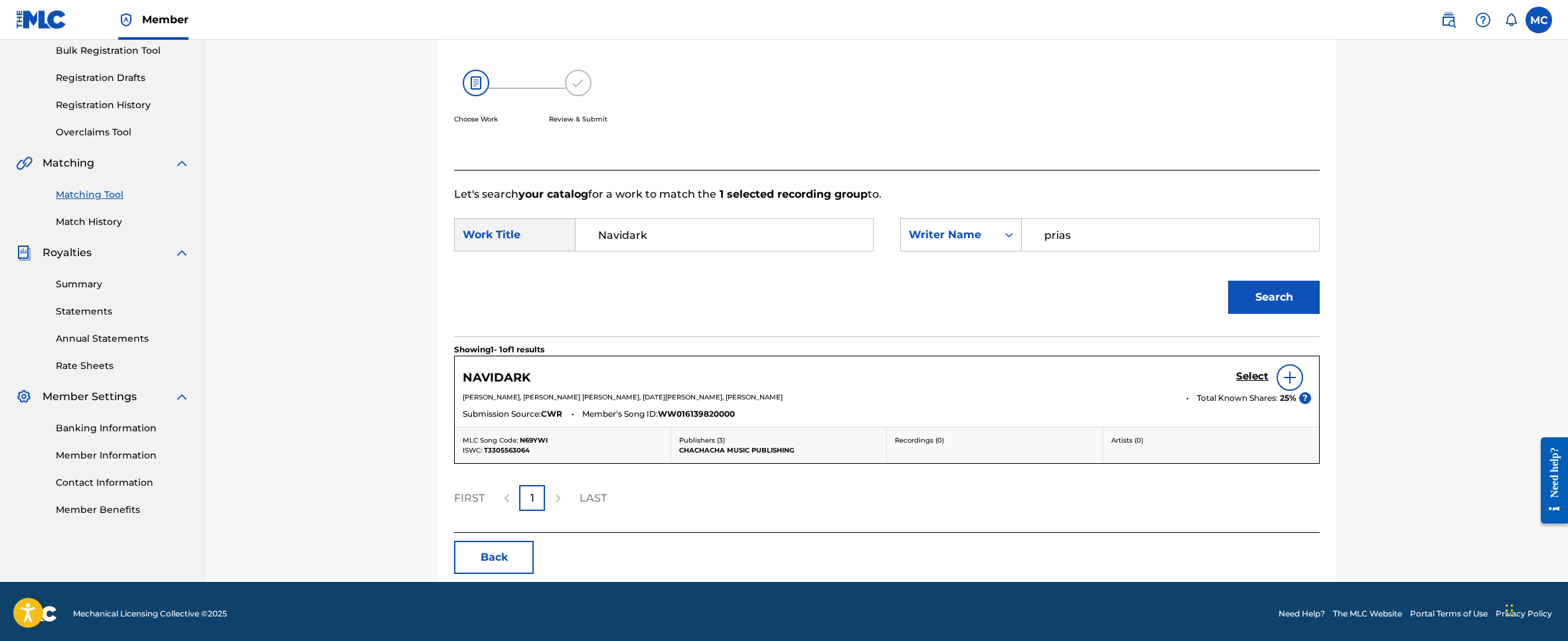
click at [522, 377] on h5 "NAVIDARK" at bounding box center [496, 378] width 67 height 16
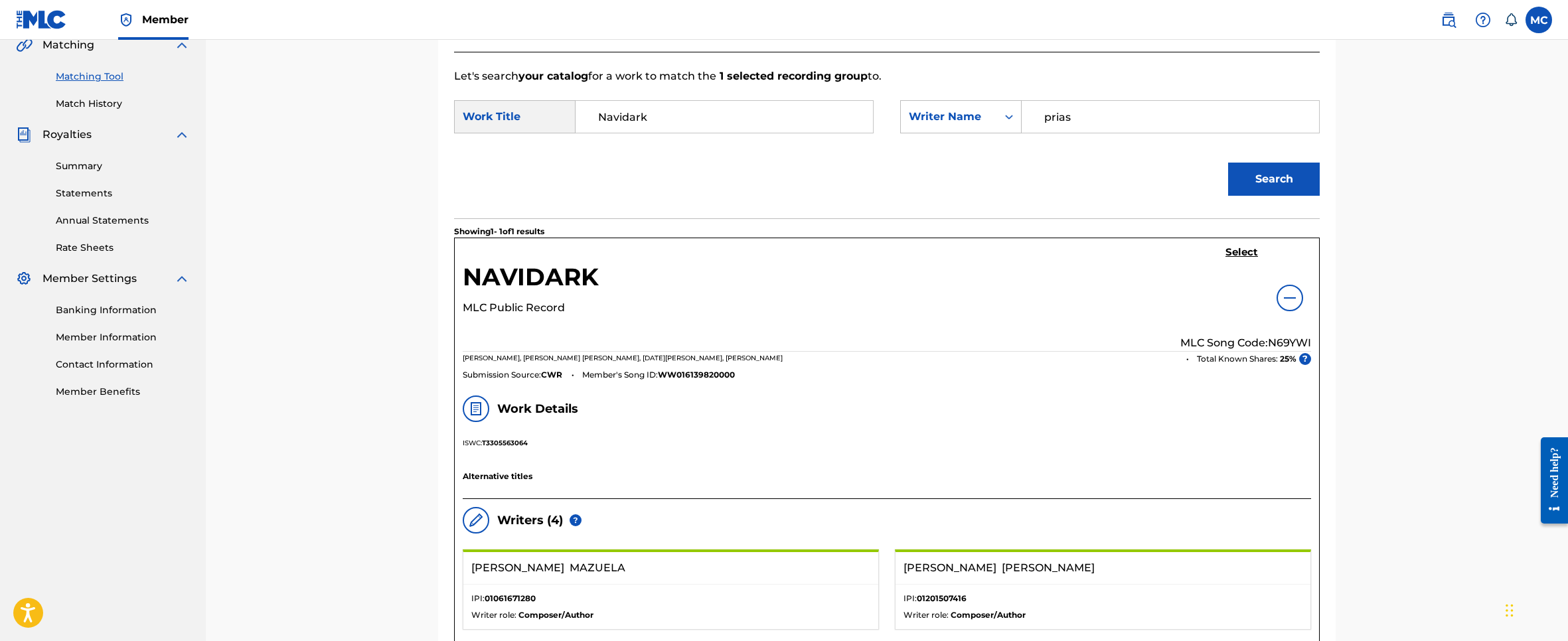
click at [1294, 295] on img at bounding box center [1289, 297] width 16 height 16
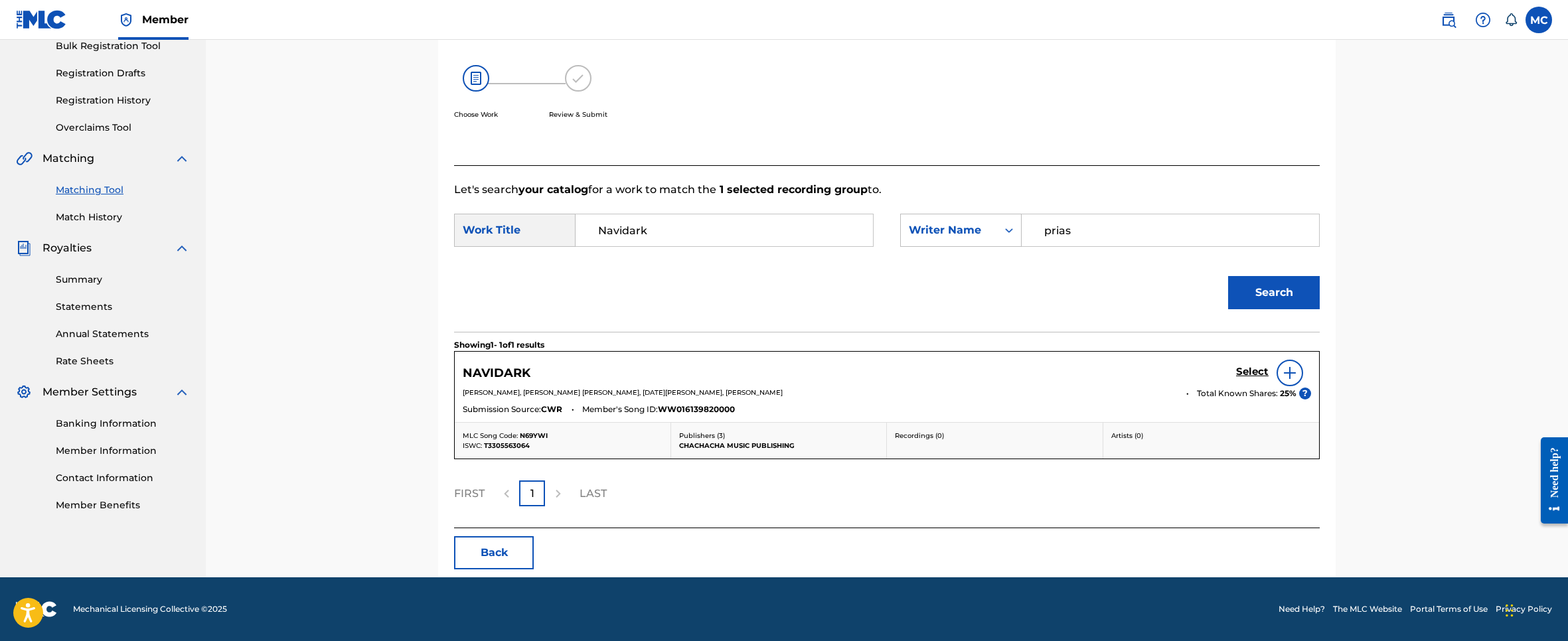
click at [861, 387] on div "NAVIDARK Select [PERSON_NAME], [PERSON_NAME] [PERSON_NAME], [DATE][PERSON_NAME]…" at bounding box center [887, 387] width 864 height 70
click at [1255, 370] on h5 "Select" at bounding box center [1252, 371] width 33 height 13
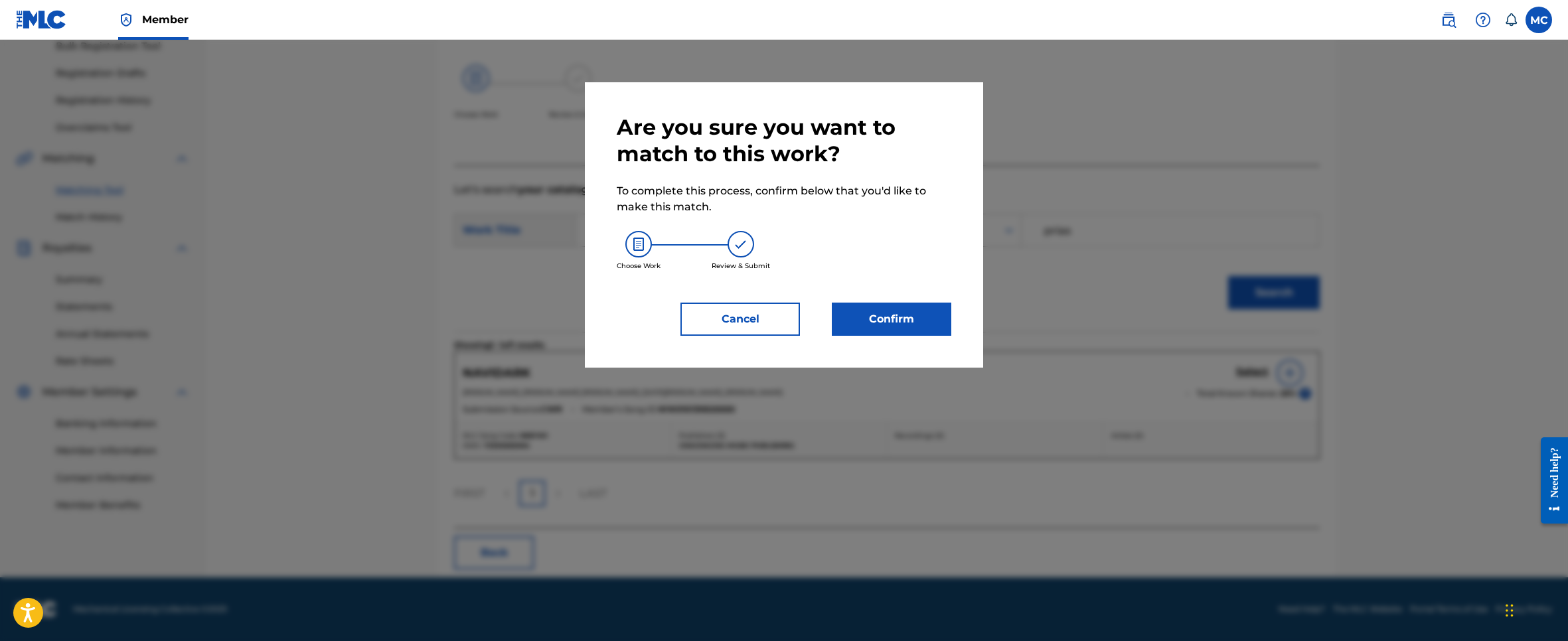
click at [892, 313] on button "Confirm" at bounding box center [891, 319] width 119 height 33
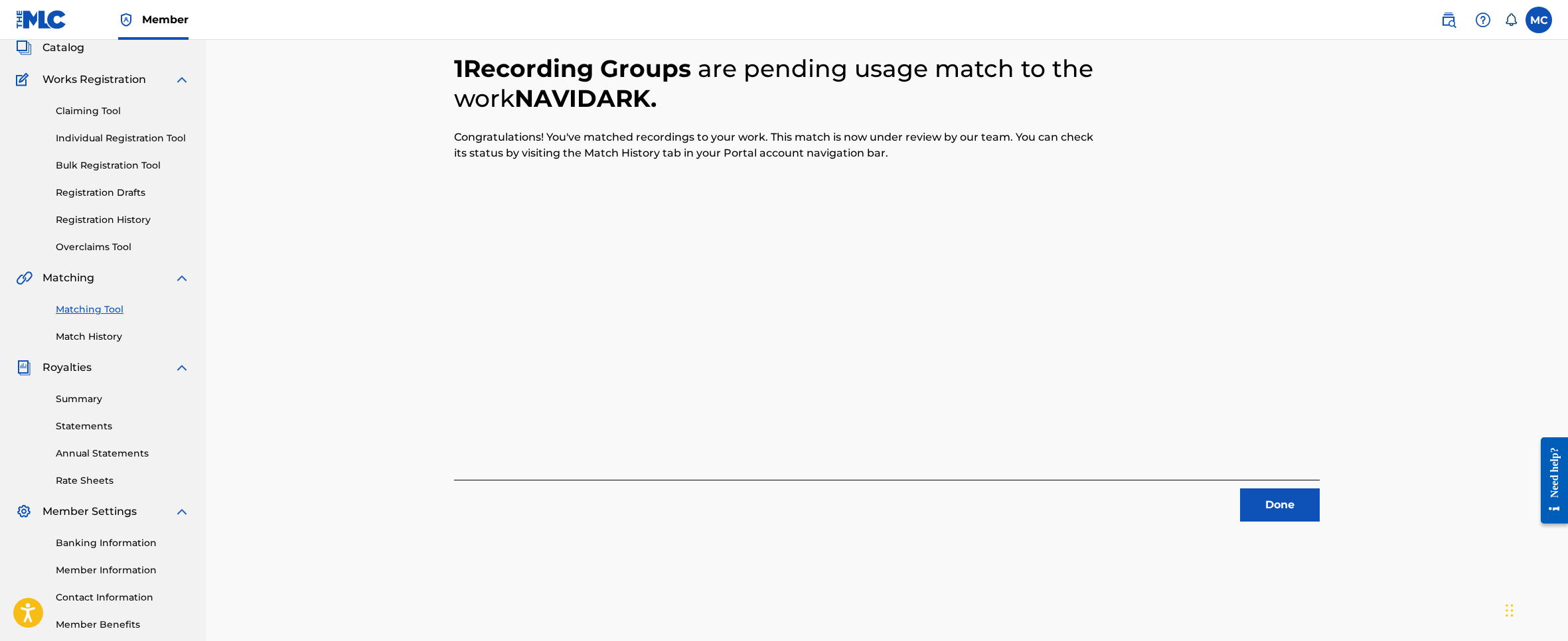
scroll to position [0, 0]
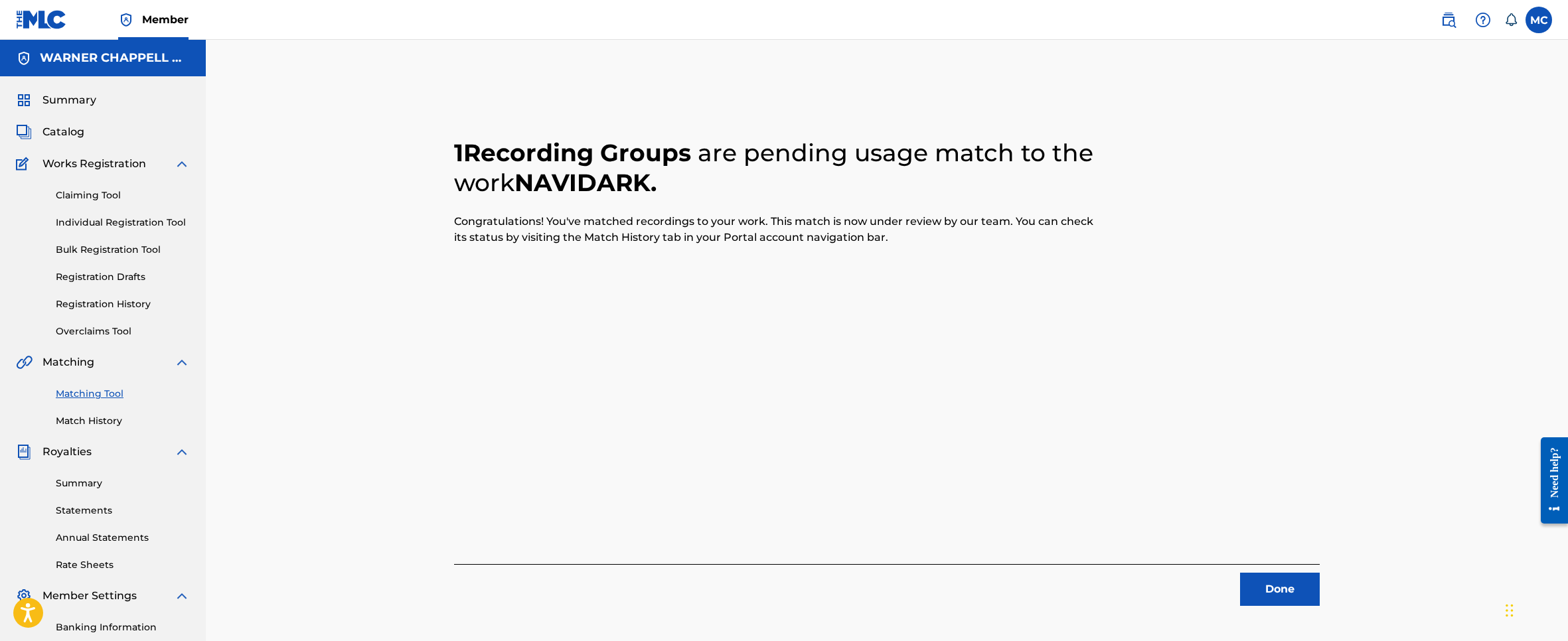
click at [92, 392] on link "Matching Tool" at bounding box center [122, 393] width 134 height 14
click at [87, 394] on link "Matching Tool" at bounding box center [122, 393] width 134 height 14
click at [87, 394] on link "Matching Tool" at bounding box center [122, 393] width 134 height 14
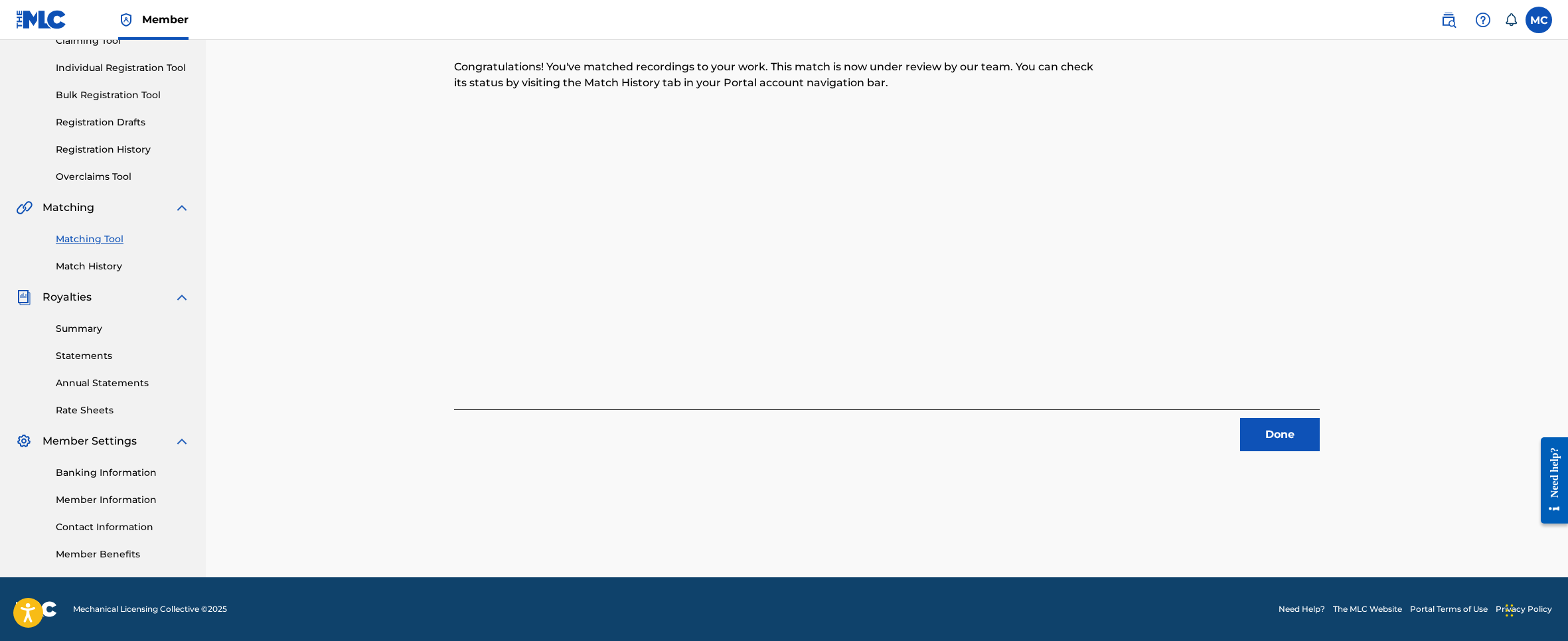
click at [1285, 422] on button "Done" at bounding box center [1279, 434] width 79 height 33
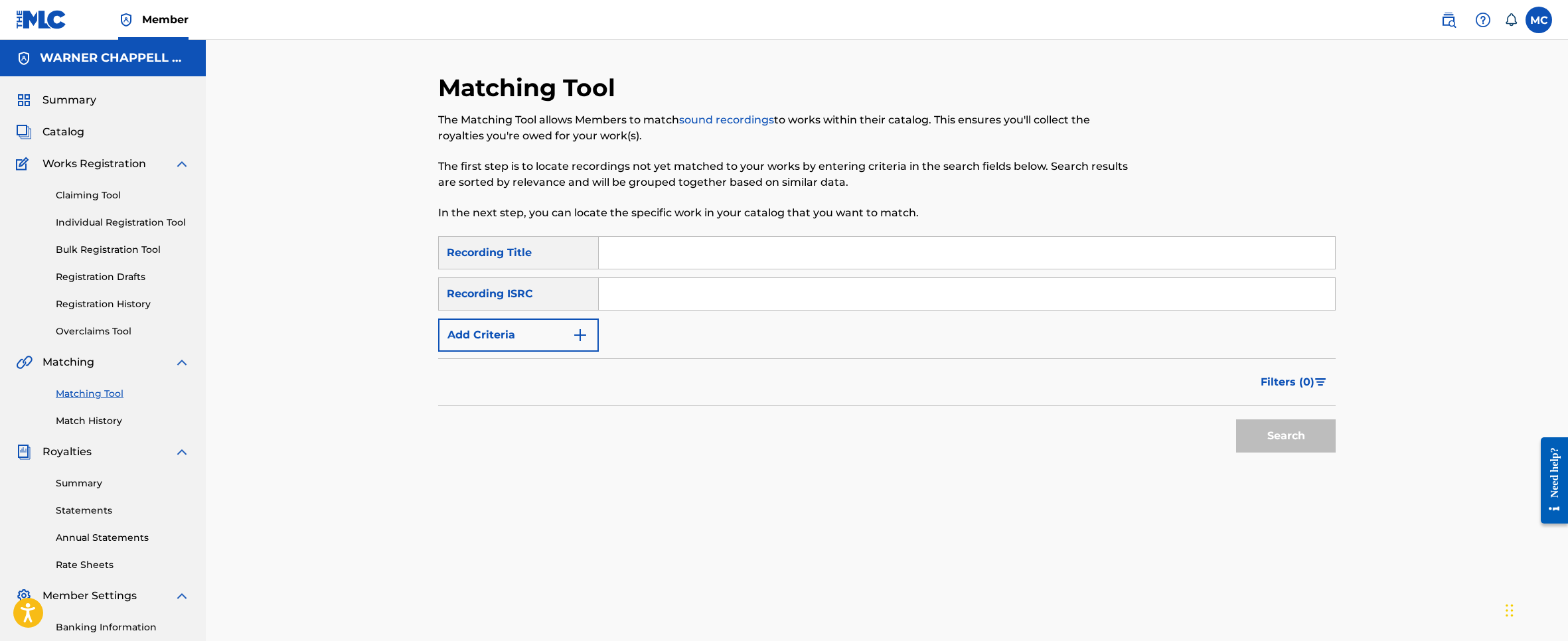
click at [732, 249] on input "Search Form" at bounding box center [967, 253] width 736 height 32
paste input "Un Trago de Mas"
type input "Un Trago de Mas"
click at [543, 345] on button "Add Criteria" at bounding box center [518, 335] width 161 height 33
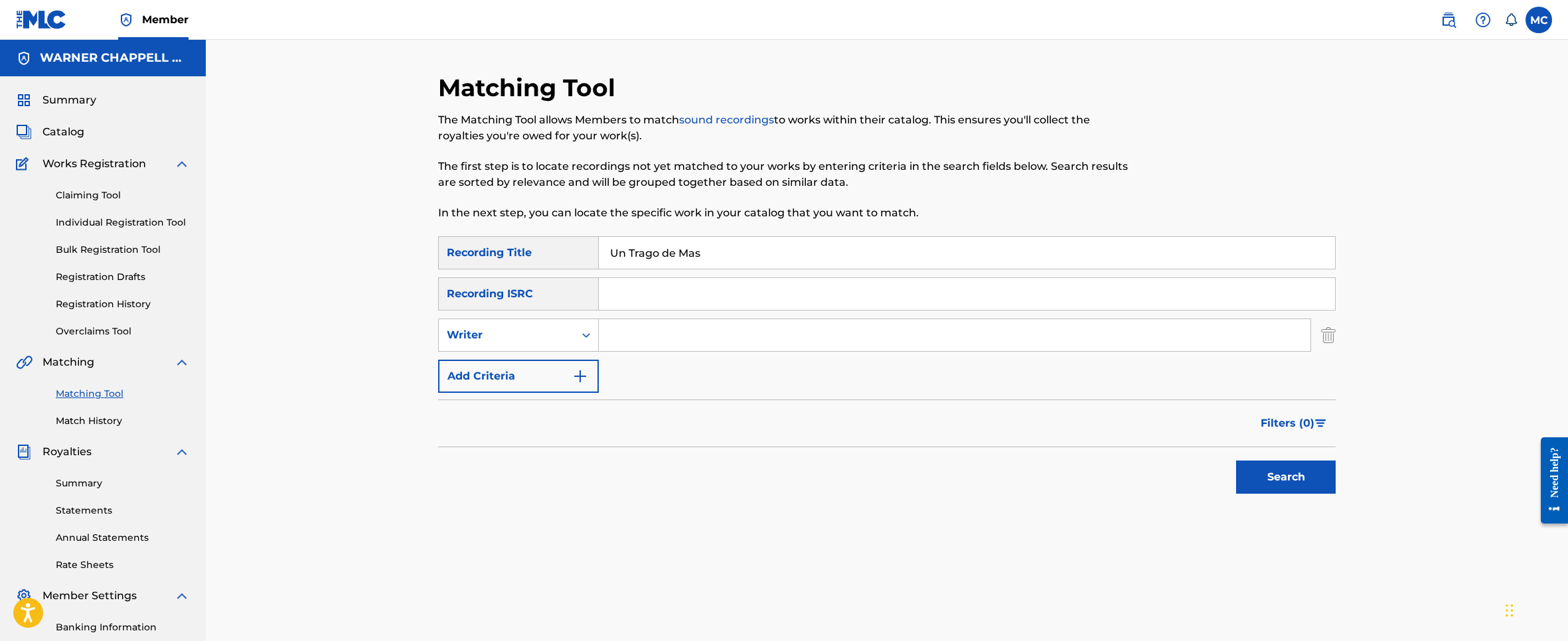
click at [644, 340] on input "Search Form" at bounding box center [955, 335] width 712 height 32
type input "prias"
click at [1236, 460] on button "Search" at bounding box center [1286, 476] width 99 height 33
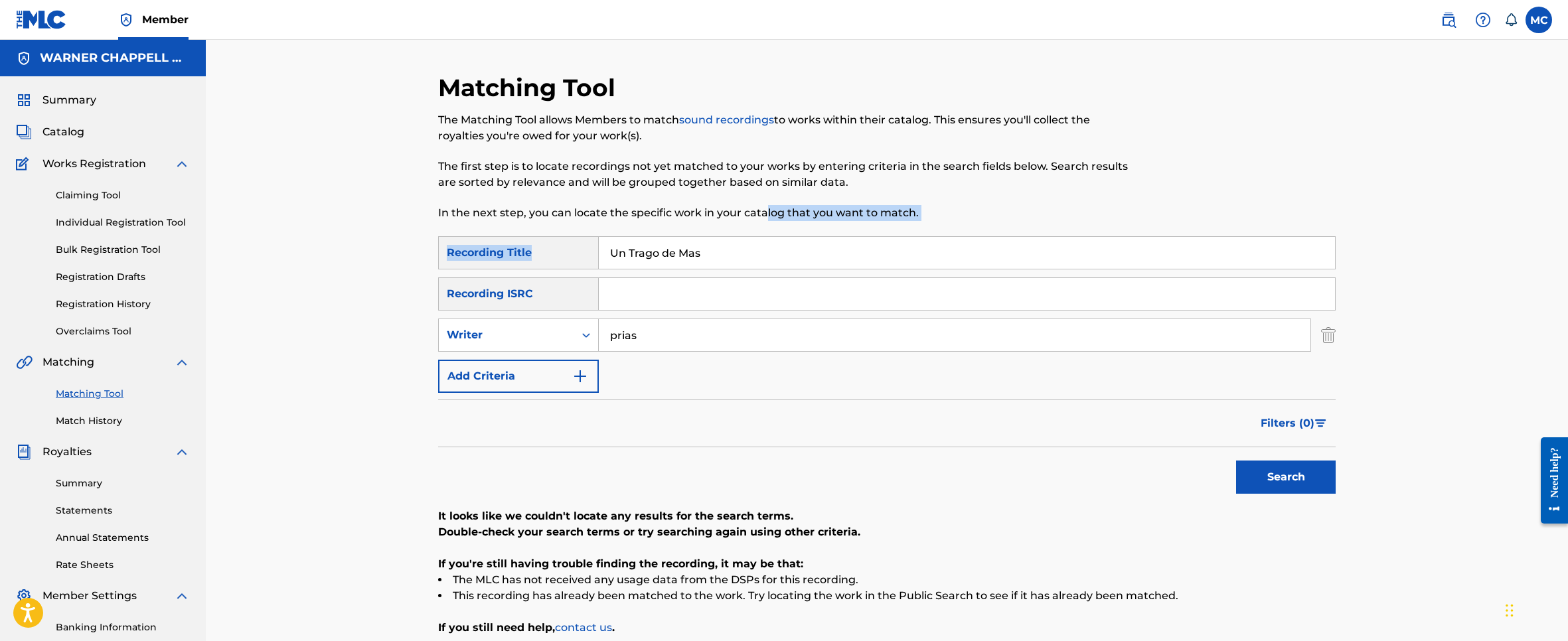
drag, startPoint x: 646, startPoint y: 237, endPoint x: 546, endPoint y: 250, distance: 100.8
click at [543, 250] on div "Matching Tool The Matching Tool allows Members to match sound recordings to wor…" at bounding box center [887, 402] width 897 height 659
click at [713, 248] on input "Un Trago de Mas" at bounding box center [967, 253] width 736 height 32
drag, startPoint x: 713, startPoint y: 248, endPoint x: 603, endPoint y: 240, distance: 110.3
click at [603, 240] on input "Un Trago de Mas" at bounding box center [967, 253] width 736 height 32
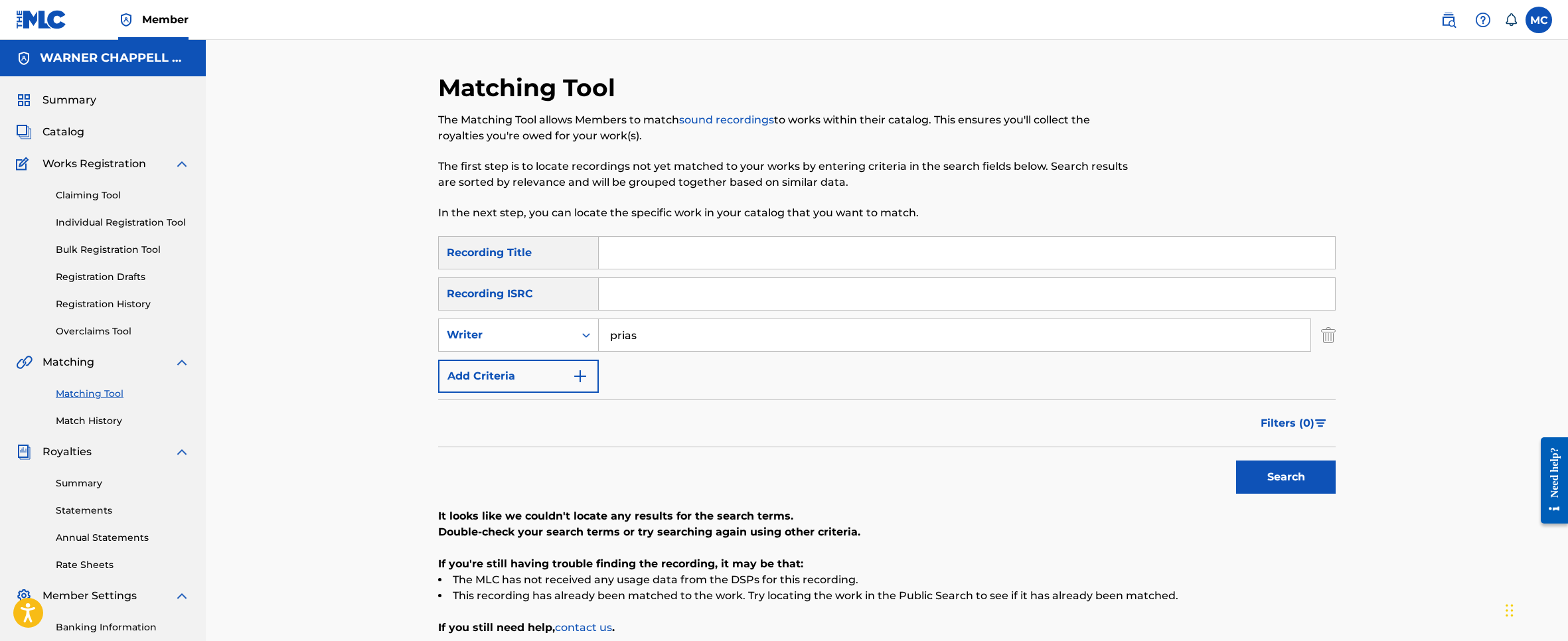
paste input "Villana"
click at [1259, 494] on div "Search" at bounding box center [1282, 474] width 106 height 53
click at [1268, 467] on button "Search" at bounding box center [1286, 476] width 99 height 33
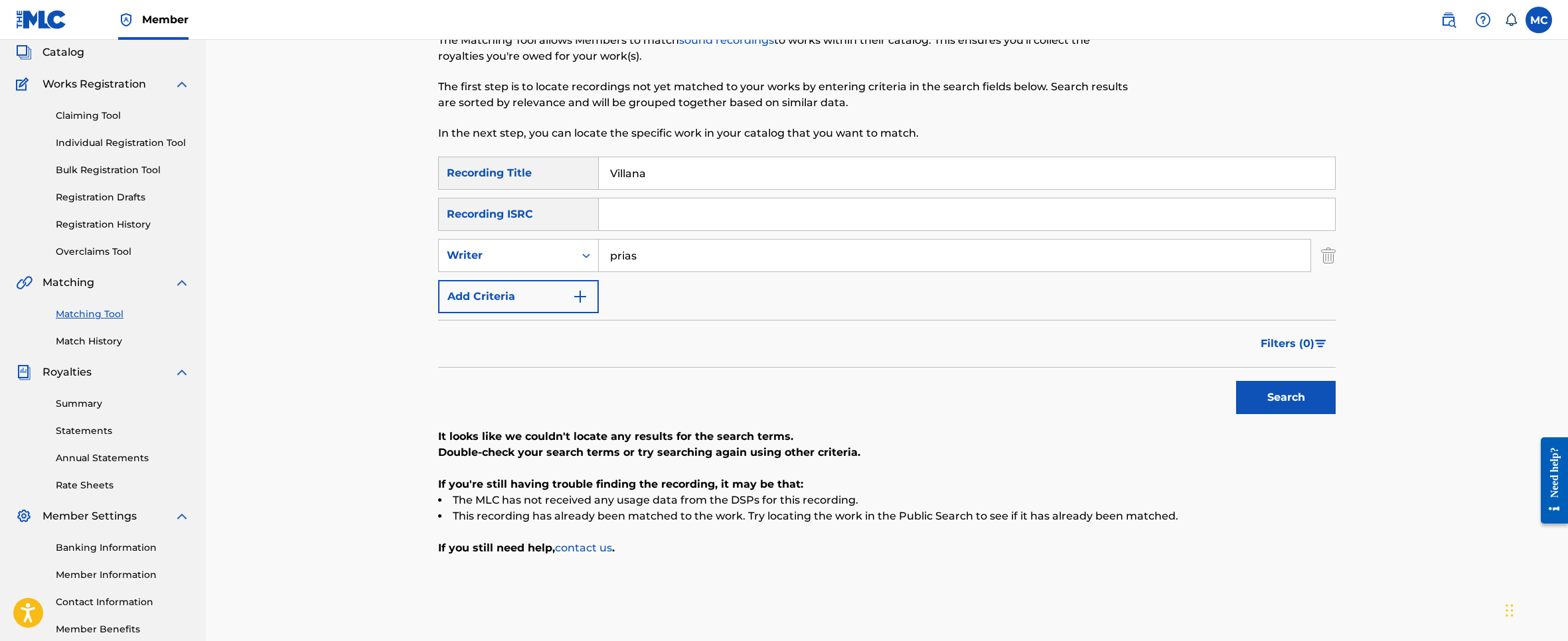
scroll to position [155, 0]
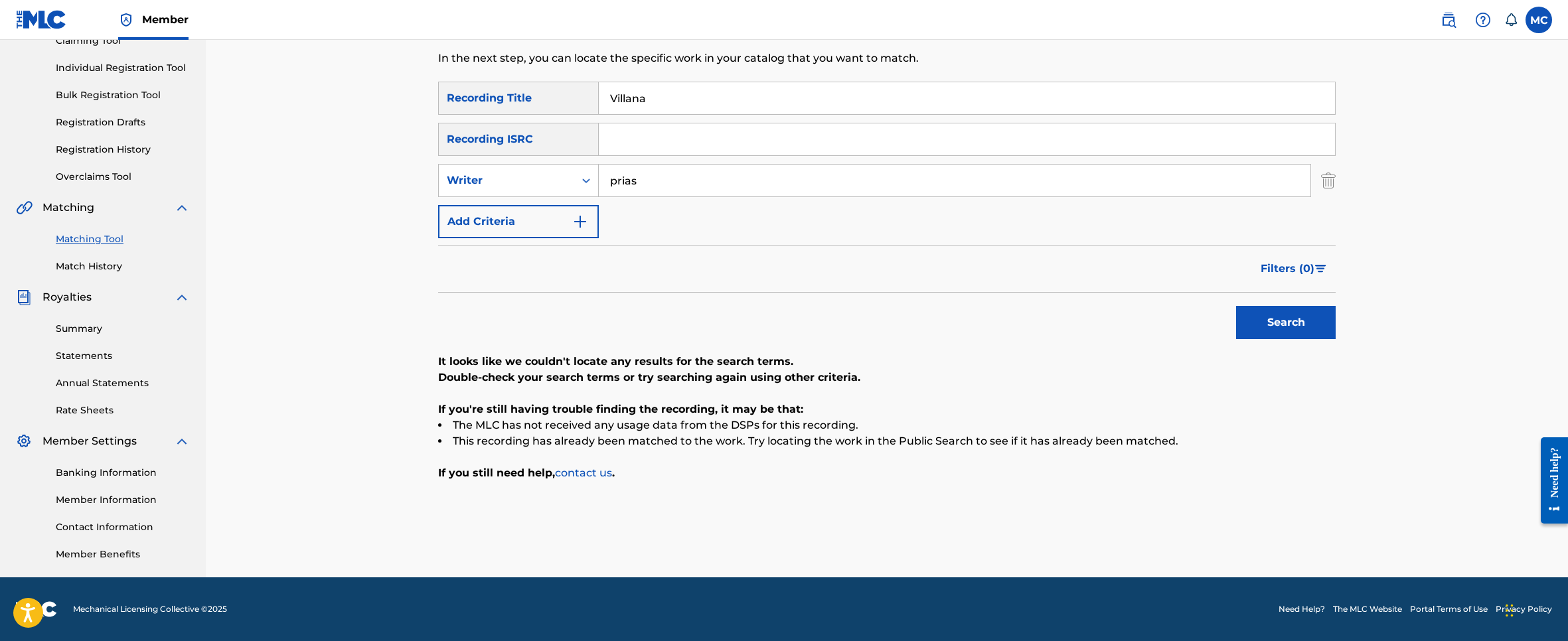
drag, startPoint x: 786, startPoint y: 96, endPoint x: 406, endPoint y: 85, distance: 380.2
click at [406, 85] on div "Matching Tool The Matching Tool allows Members to match sound recordings to wor…" at bounding box center [887, 231] width 1362 height 692
paste input "Wap"
click at [1306, 313] on button "Search" at bounding box center [1286, 322] width 99 height 33
drag, startPoint x: 674, startPoint y: 104, endPoint x: 564, endPoint y: 97, distance: 110.2
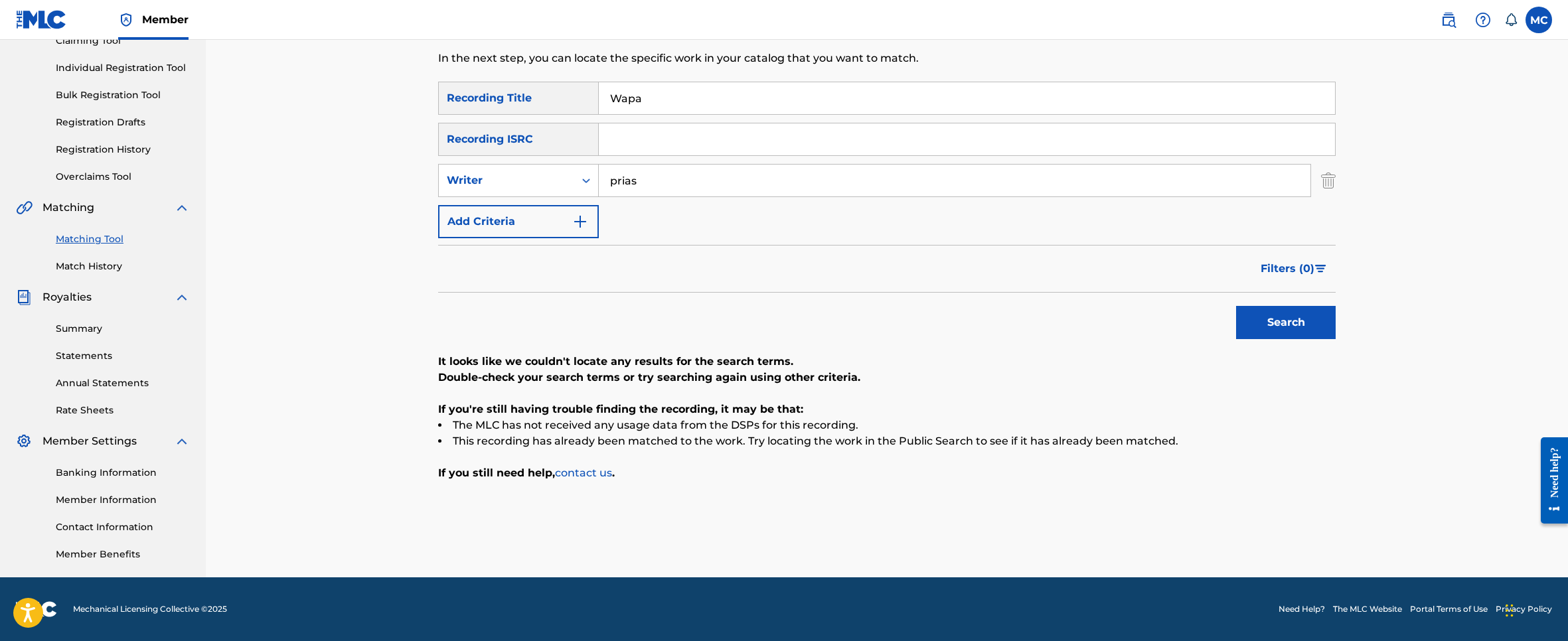
click at [564, 97] on div "SearchWithCriteria93ecbb83-1663-43dc-b5a6-0bb162fbc907 Recording Title Wapa" at bounding box center [887, 98] width 897 height 33
paste input "Y Si..."
click at [1308, 314] on button "Search" at bounding box center [1286, 322] width 99 height 33
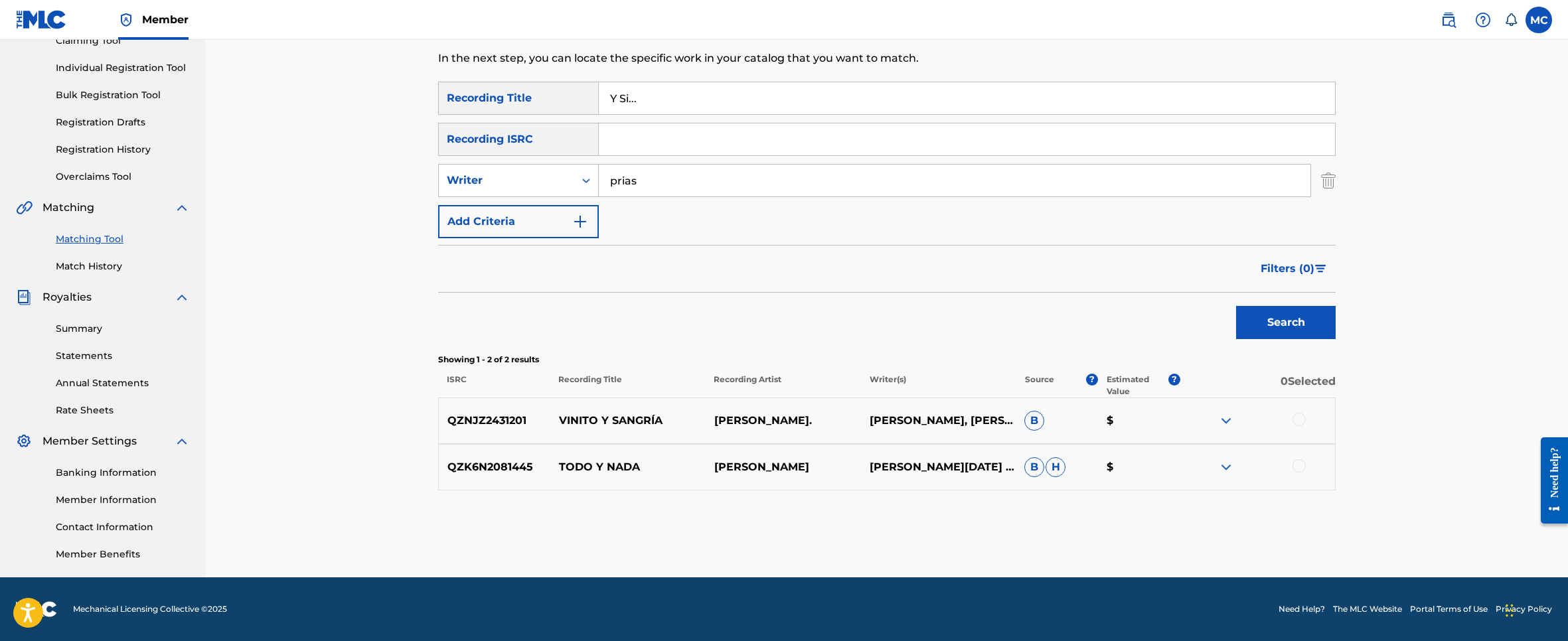
click at [666, 103] on input "Y Si..." at bounding box center [967, 98] width 736 height 32
drag, startPoint x: 665, startPoint y: 100, endPoint x: 551, endPoint y: 71, distance: 117.6
click at [554, 73] on div "Matching Tool The Matching Tool allows Members to match sound recordings to wor…" at bounding box center [887, 248] width 897 height 659
paste input "Pa que me recuerdes"
type input "Pa que me recuerdes"
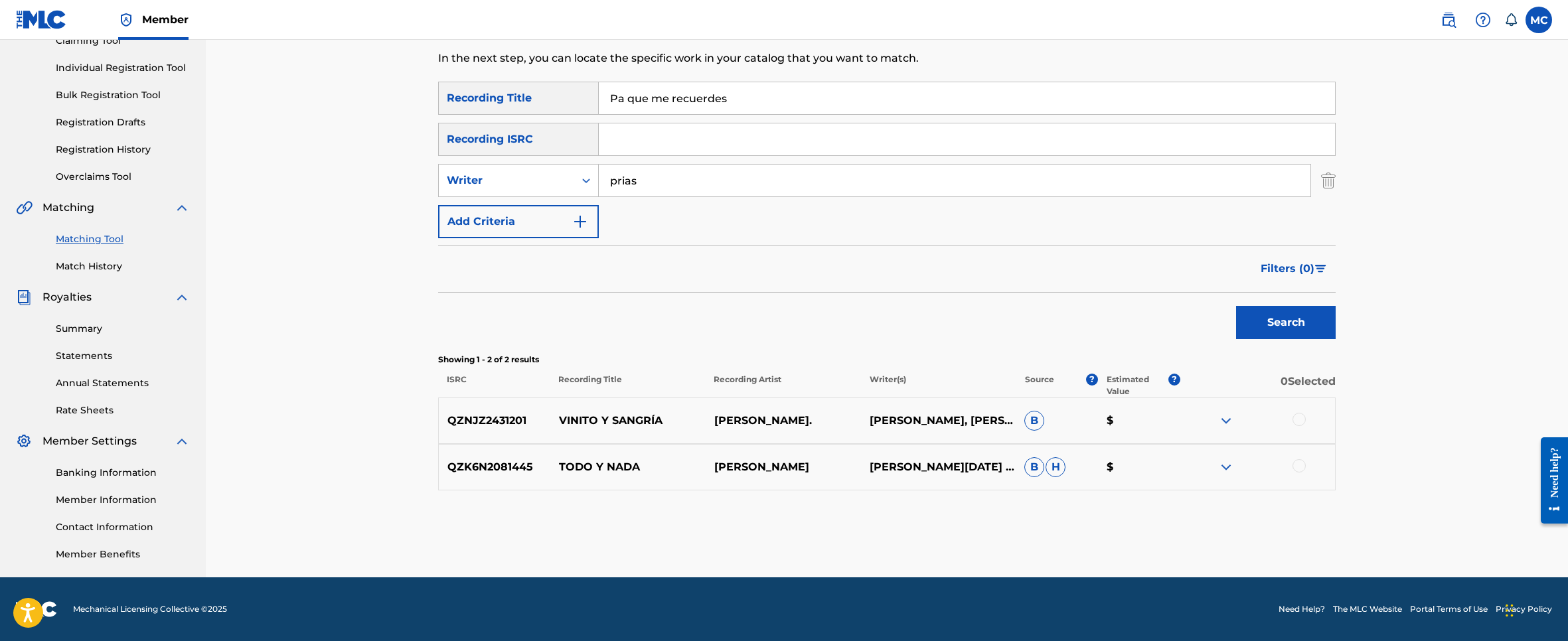
click at [1236, 306] on button "Search" at bounding box center [1286, 322] width 99 height 33
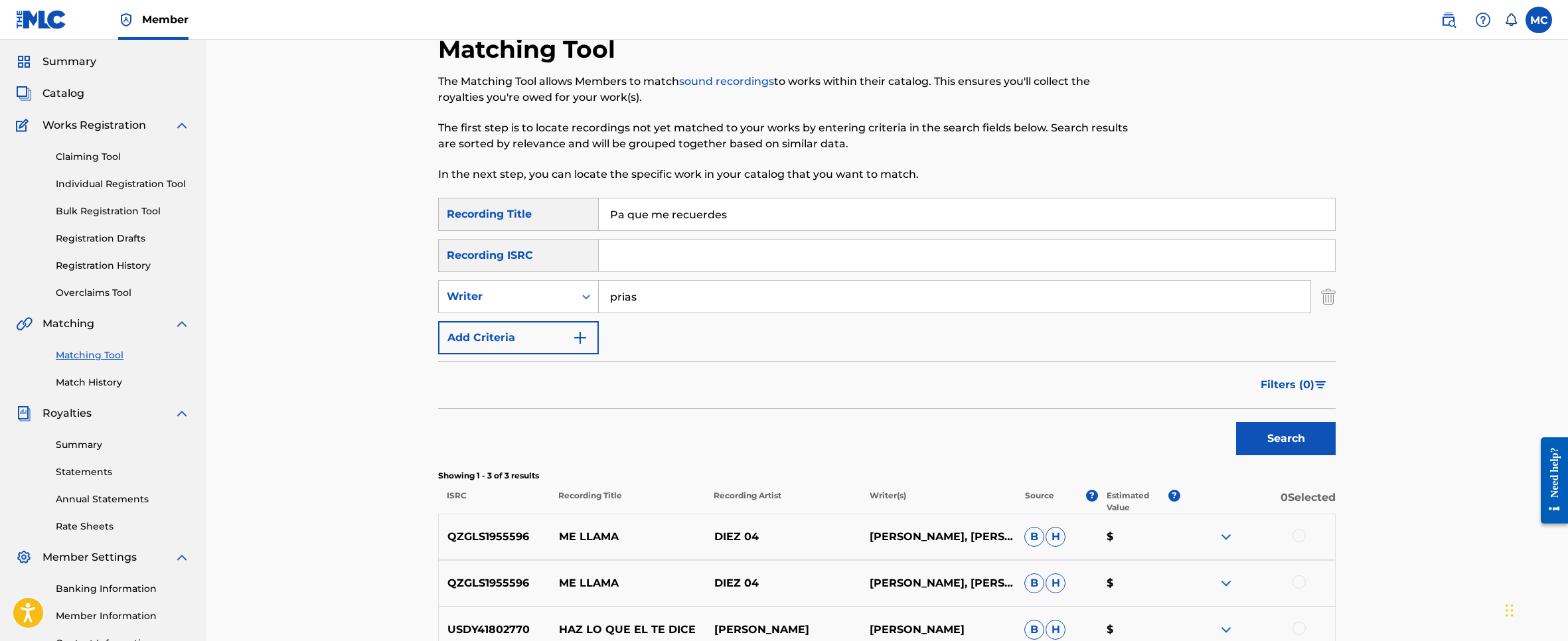
scroll to position [0, 0]
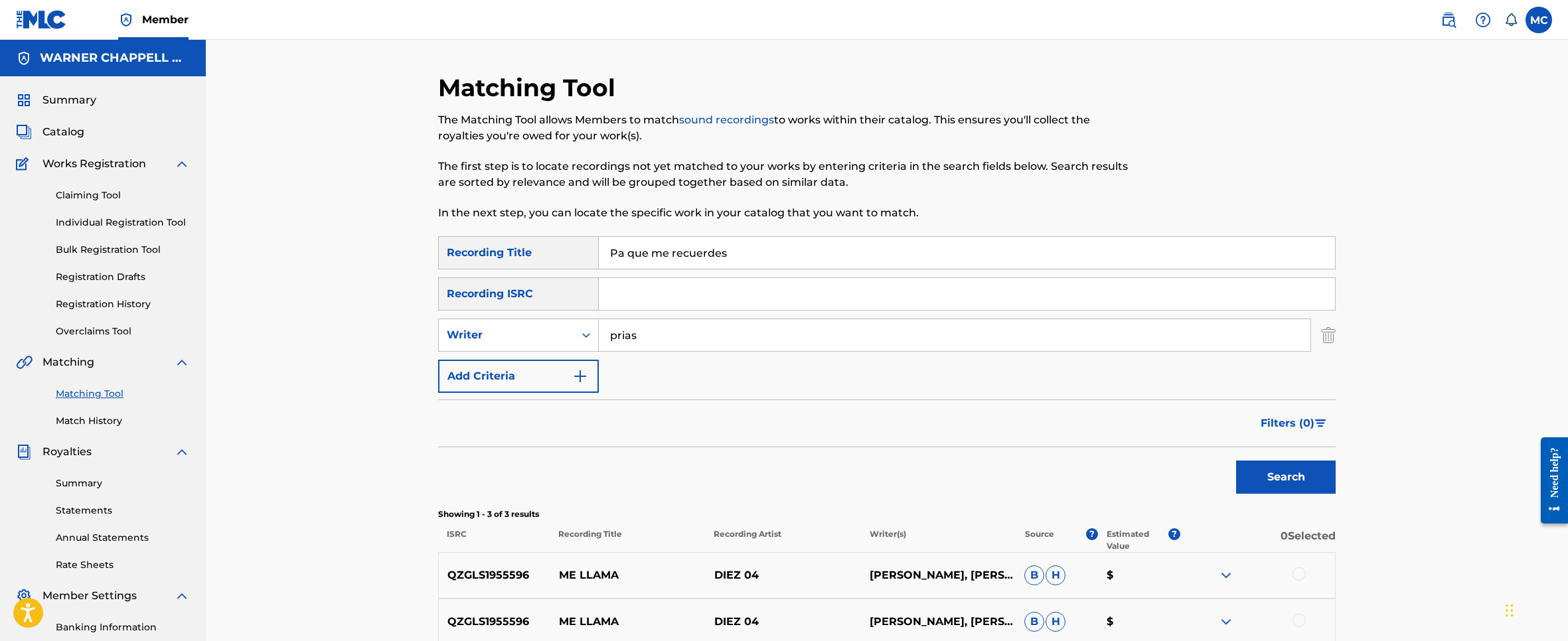
click at [60, 132] on span "Catalog" at bounding box center [63, 131] width 42 height 16
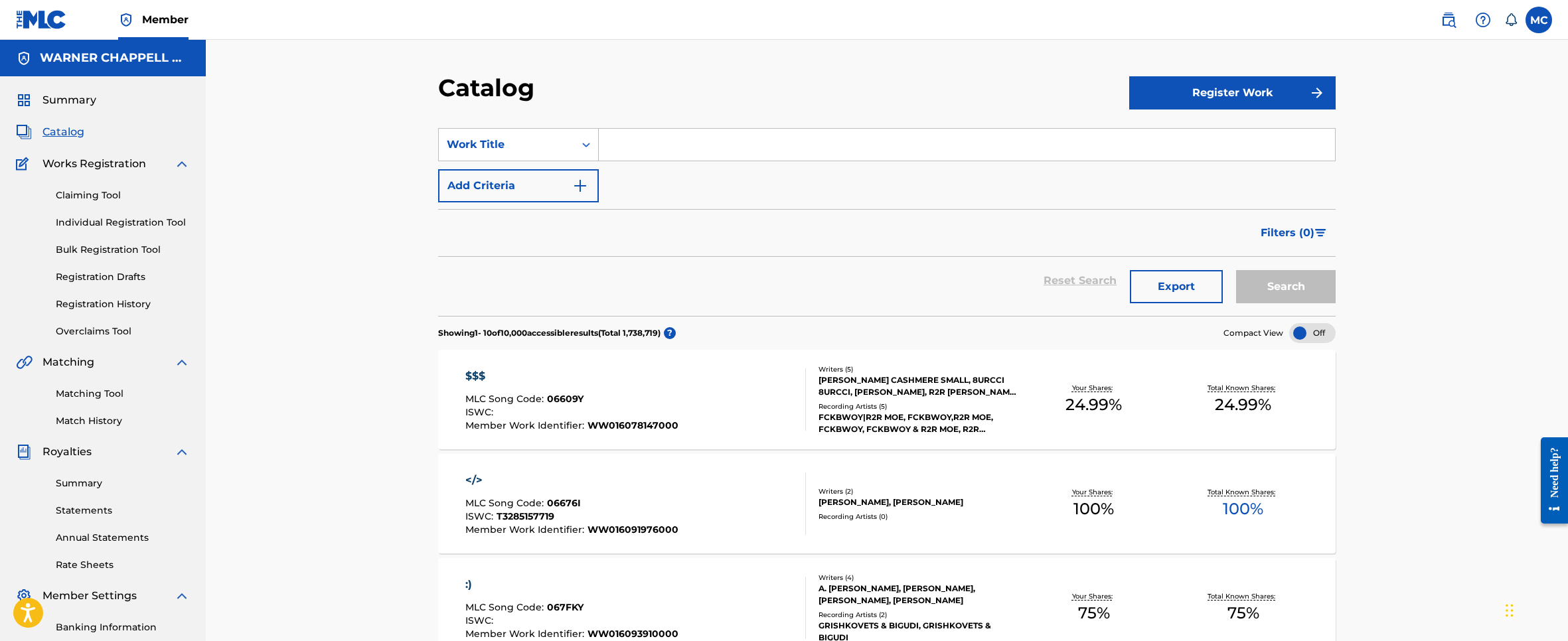
click at [1443, 19] on img at bounding box center [1448, 19] width 16 height 16
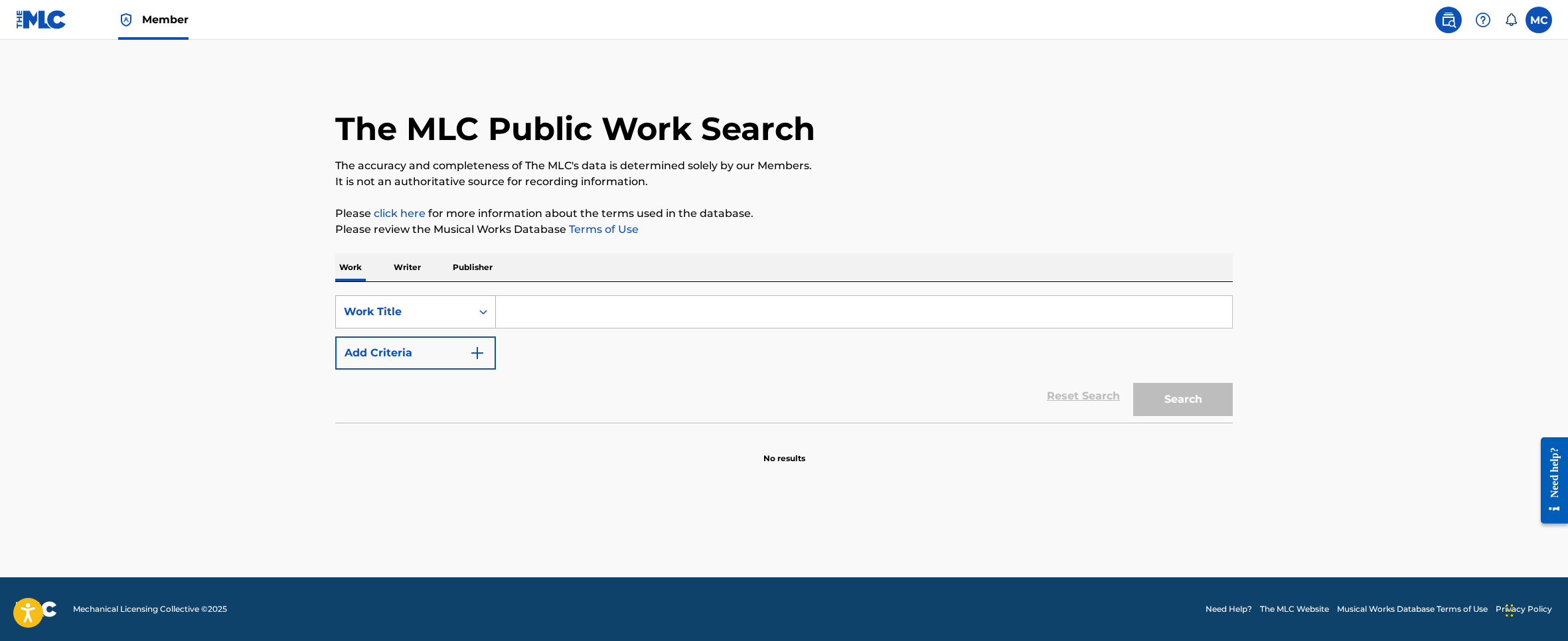
click at [432, 309] on div "Work Title" at bounding box center [403, 311] width 119 height 16
click at [580, 299] on input "Search Form" at bounding box center [864, 311] width 736 height 32
paste input "Villana"
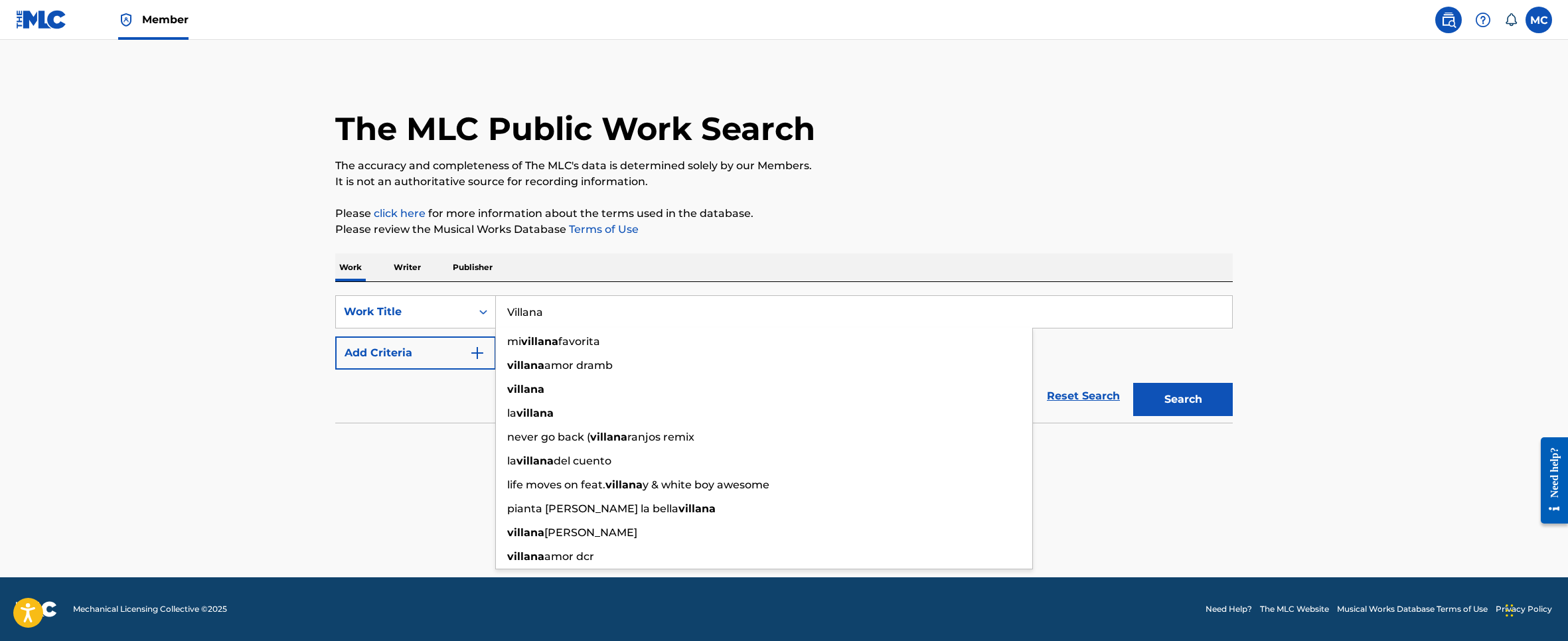
type input "Villana"
click at [452, 351] on button "Add Criteria" at bounding box center [415, 353] width 161 height 33
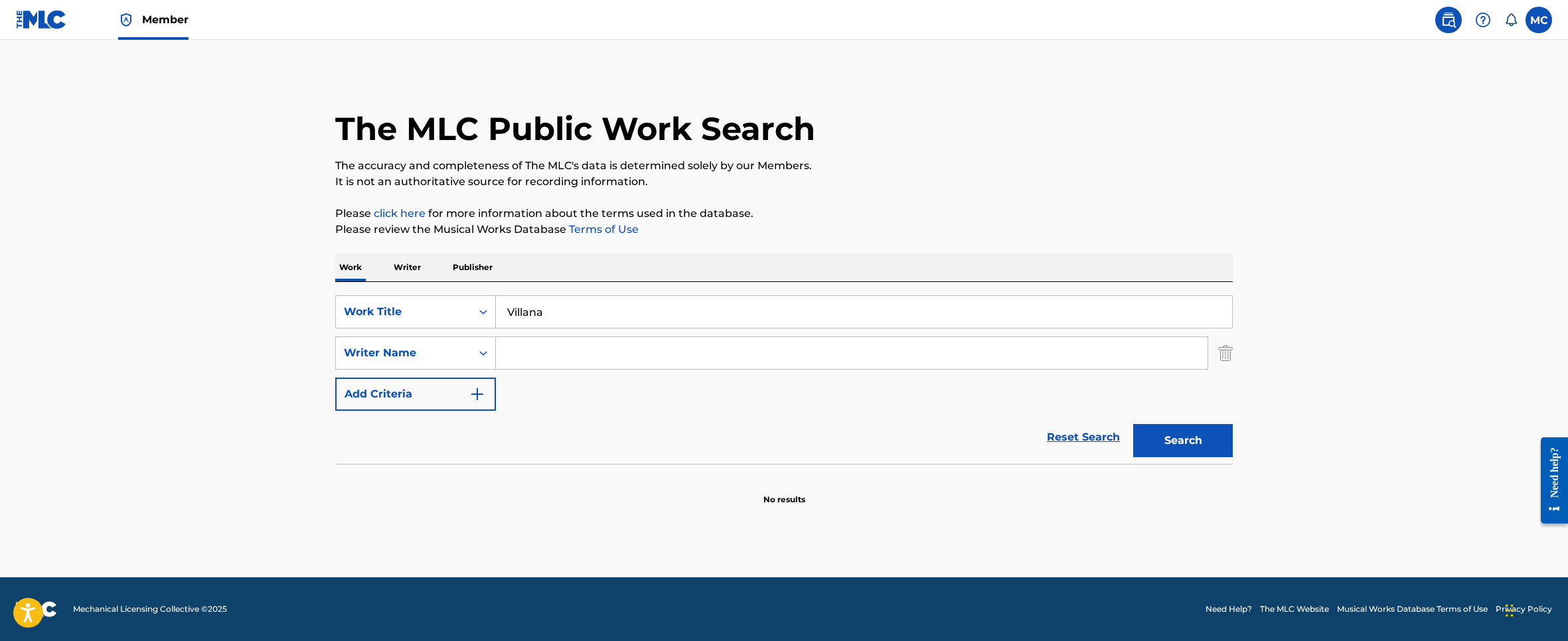
click at [525, 353] on input "Search Form" at bounding box center [852, 353] width 712 height 32
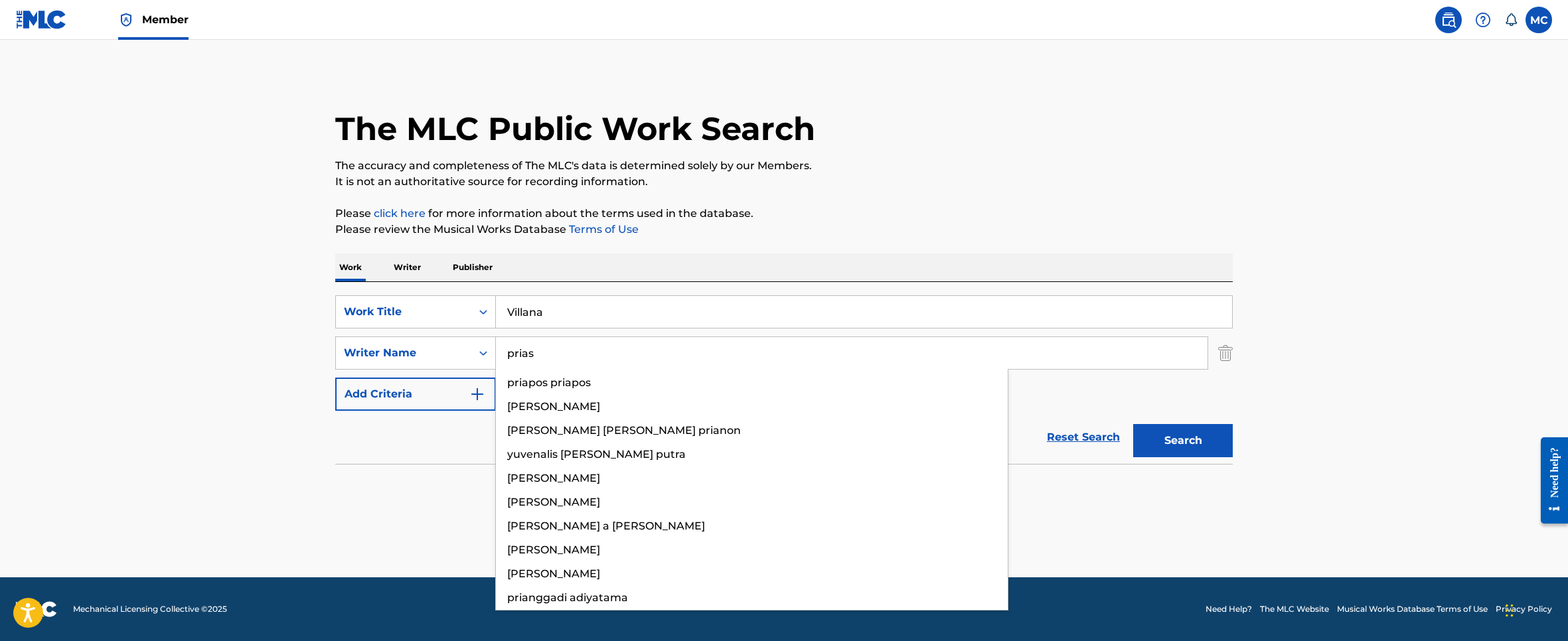
type input "prias"
click at [1133, 424] on button "Search" at bounding box center [1182, 440] width 99 height 33
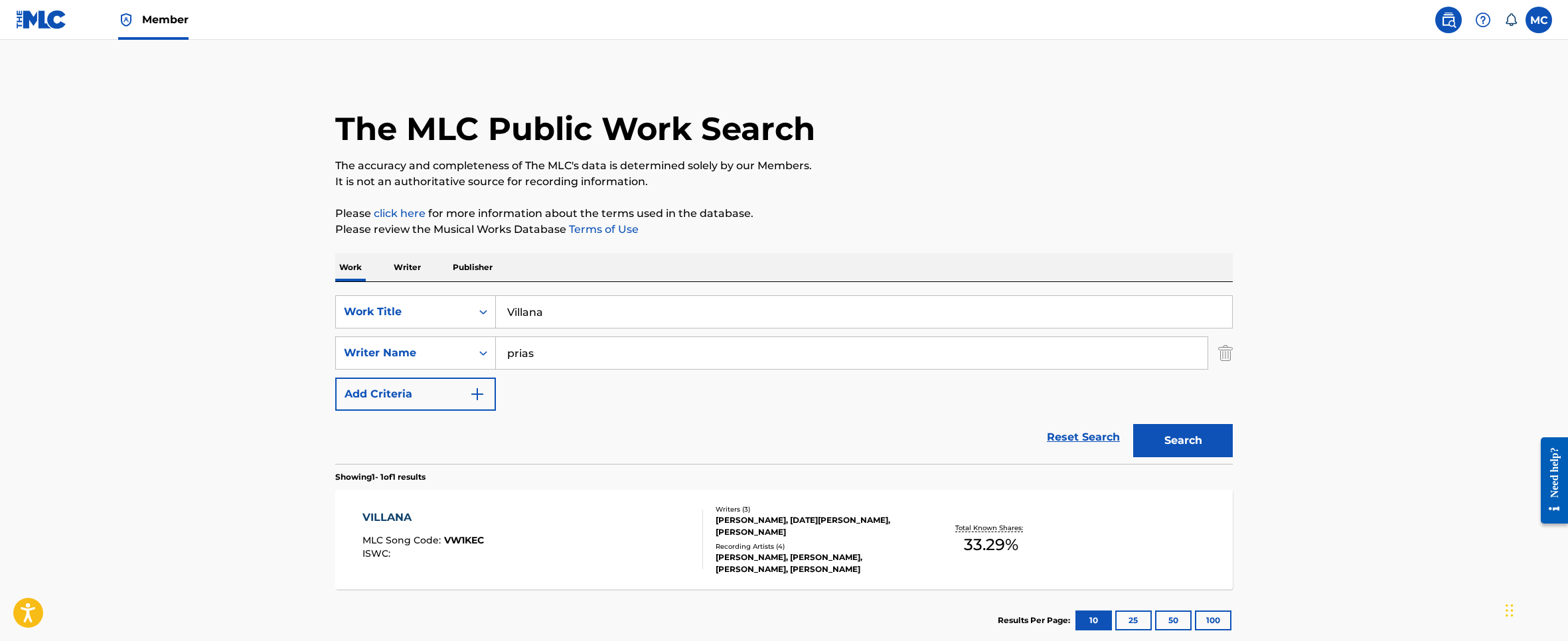
click at [1421, 332] on main "The MLC Public Work Search The accuracy and completeness of The MLC's data is d…" at bounding box center [784, 349] width 1568 height 618
click at [646, 504] on div "VILLANA MLC Song Code : VW1KEC ISWC : Writers ( 3 ) [PERSON_NAME], [DATE][PERSO…" at bounding box center [784, 539] width 897 height 99
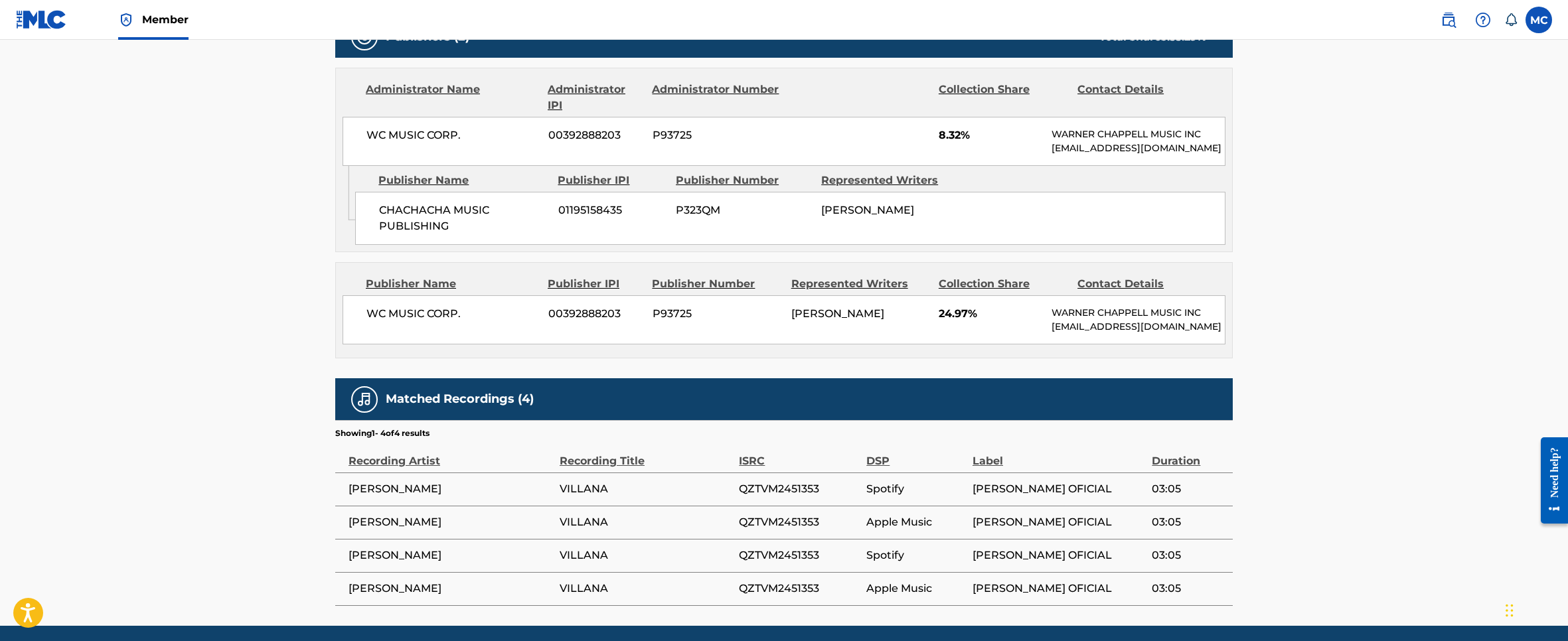
scroll to position [708, 0]
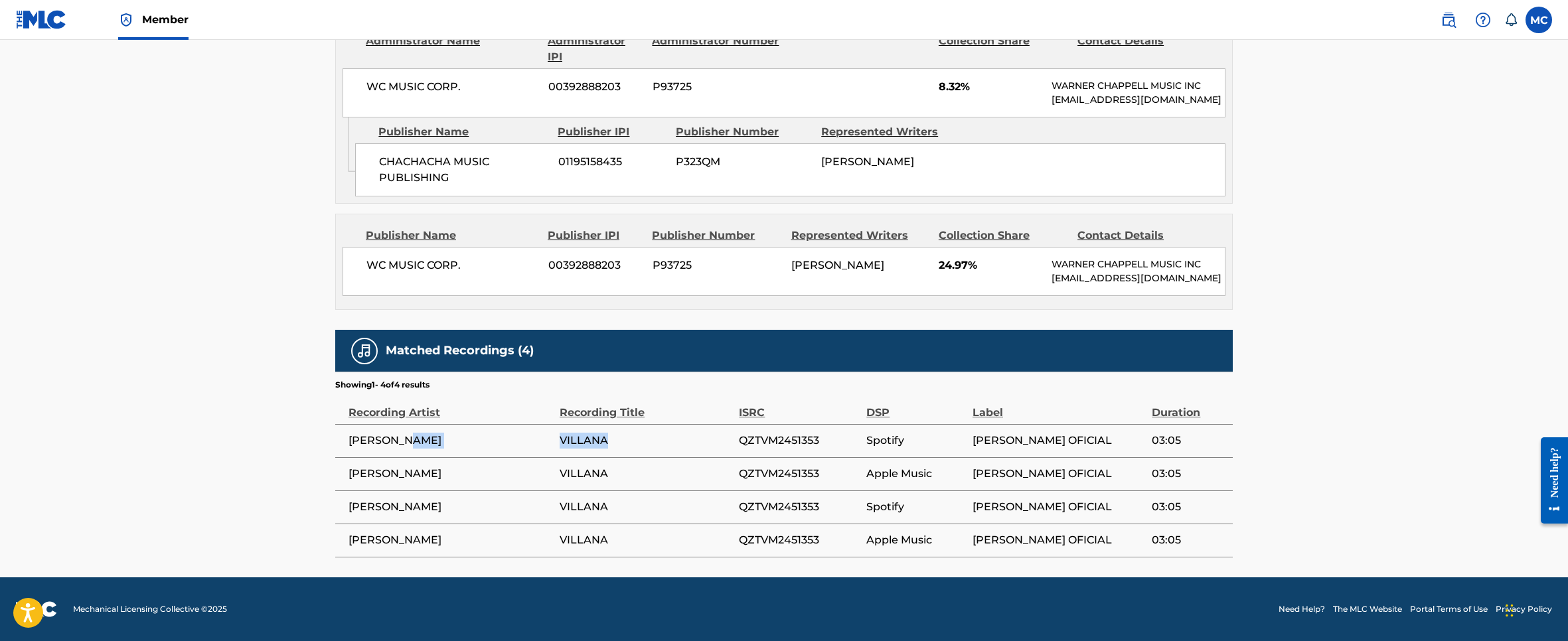
drag, startPoint x: 609, startPoint y: 447, endPoint x: 537, endPoint y: 435, distance: 73.0
click at [537, 435] on tr "[PERSON_NAME] QZTVM2451353 Spotify [PERSON_NAME] OFICIAL 03:05" at bounding box center [784, 440] width 897 height 33
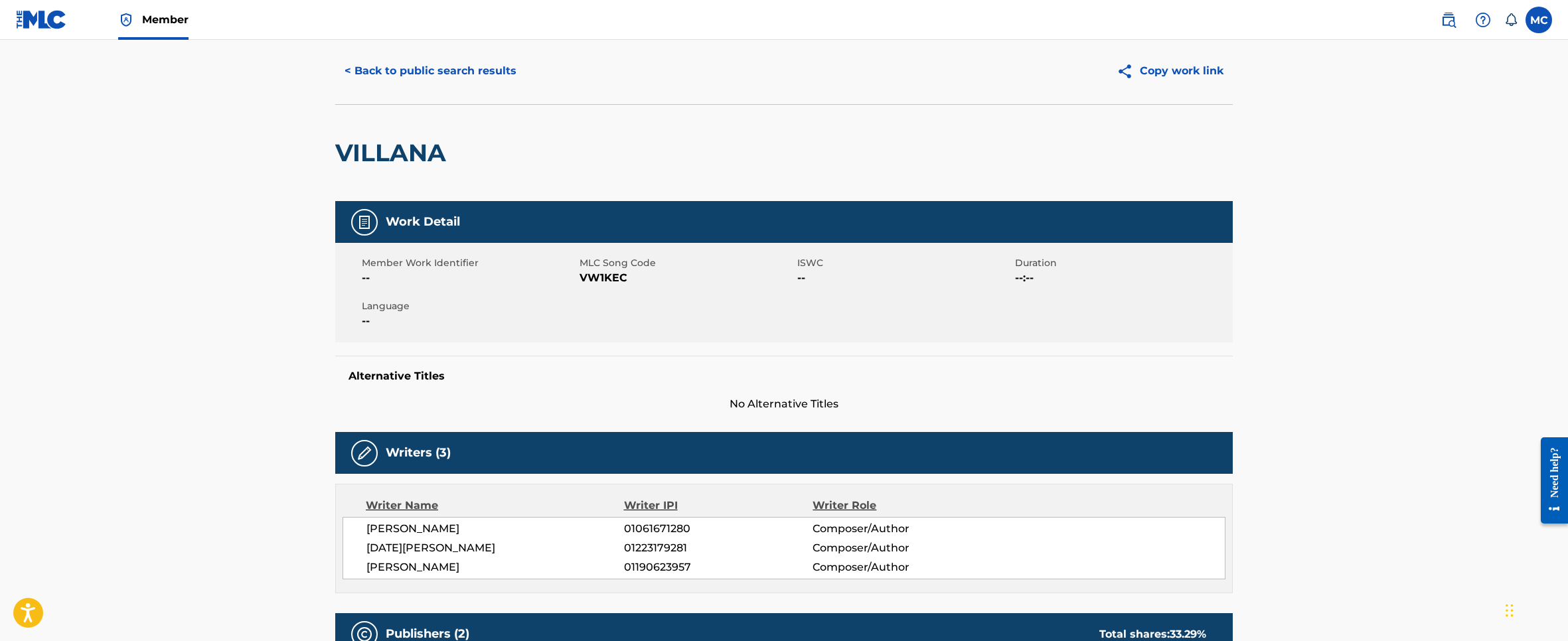
scroll to position [0, 0]
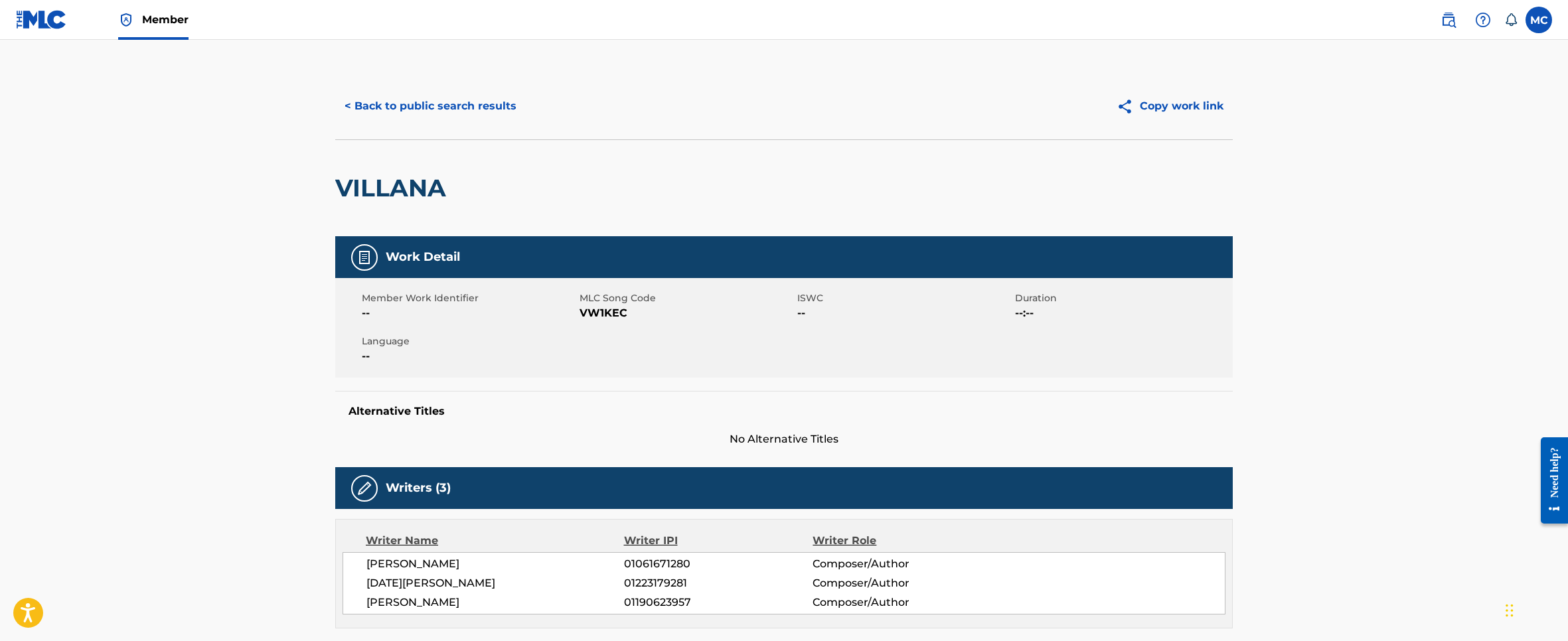
click at [387, 100] on button "< Back to public search results" at bounding box center [430, 106] width 191 height 33
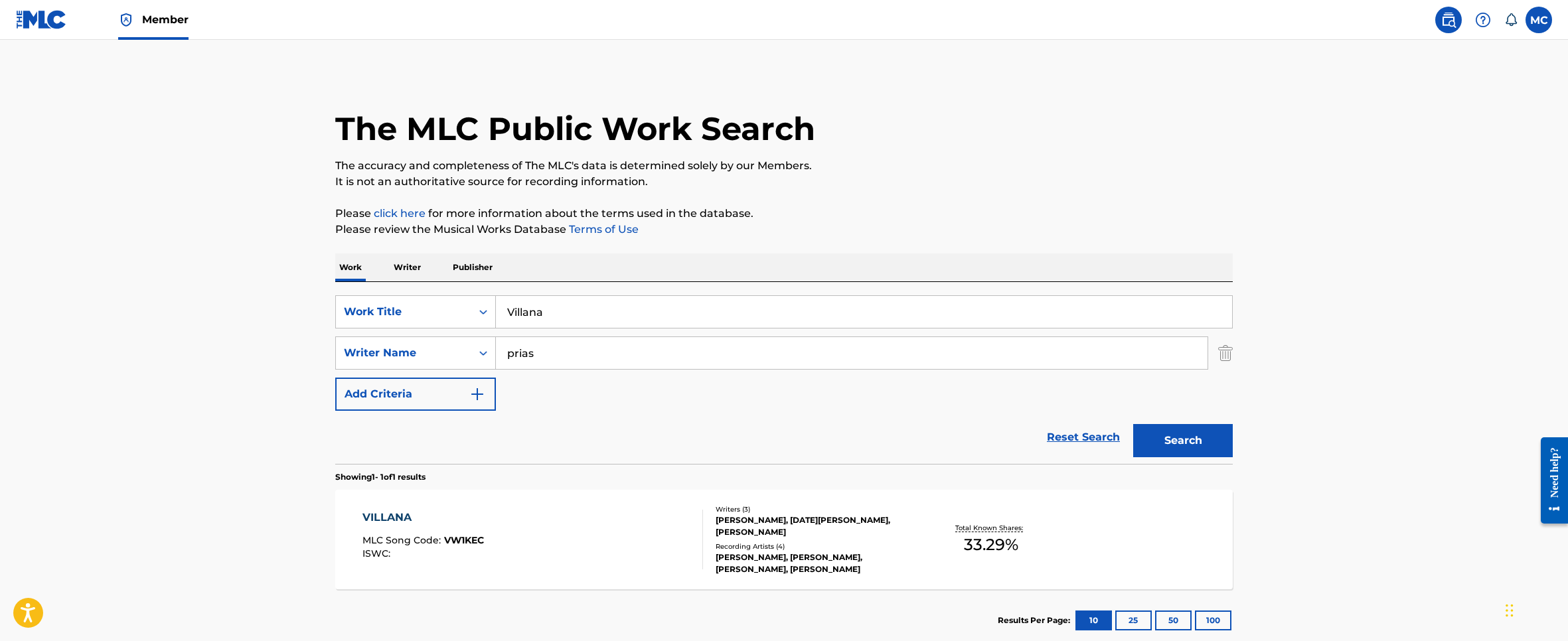
click at [553, 433] on div "Reset Search Search" at bounding box center [784, 437] width 897 height 53
click at [153, 232] on main "The MLC Public Work Search The accuracy and completeness of The MLC's data is d…" at bounding box center [784, 349] width 1568 height 618
